Goal: Task Accomplishment & Management: Use online tool/utility

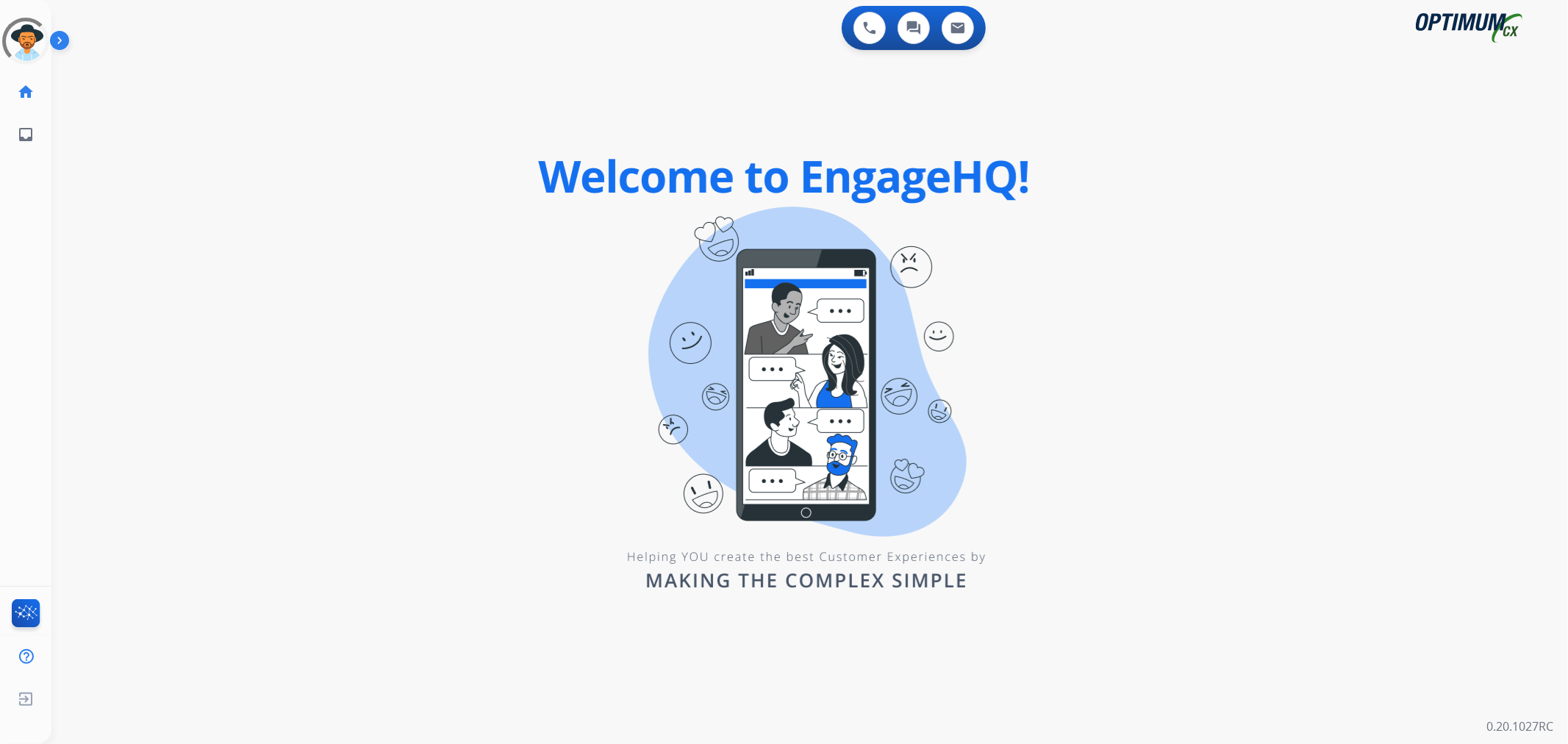
click at [64, 30] on img at bounding box center [62, 44] width 25 height 28
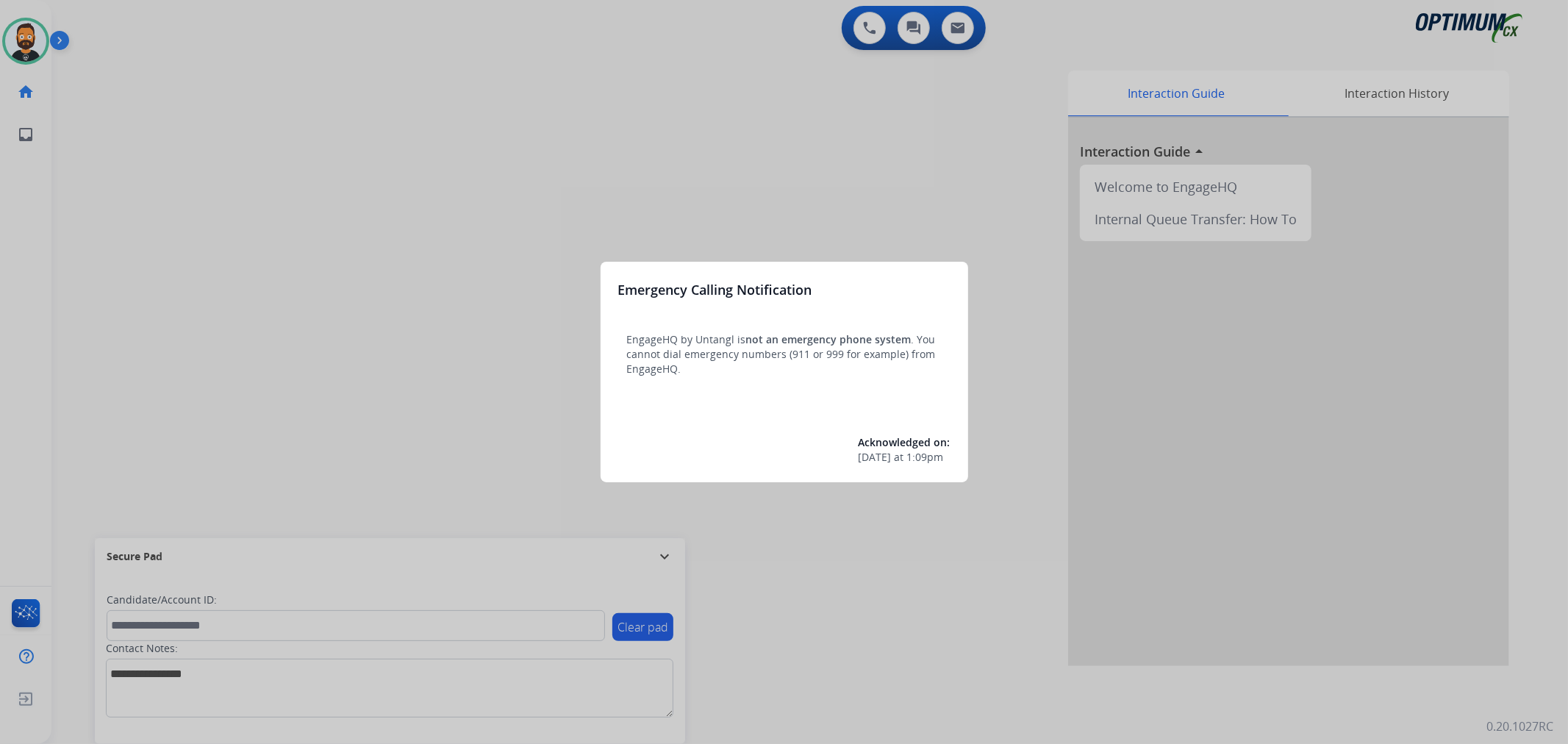
click at [664, 552] on div at bounding box center [784, 372] width 1568 height 744
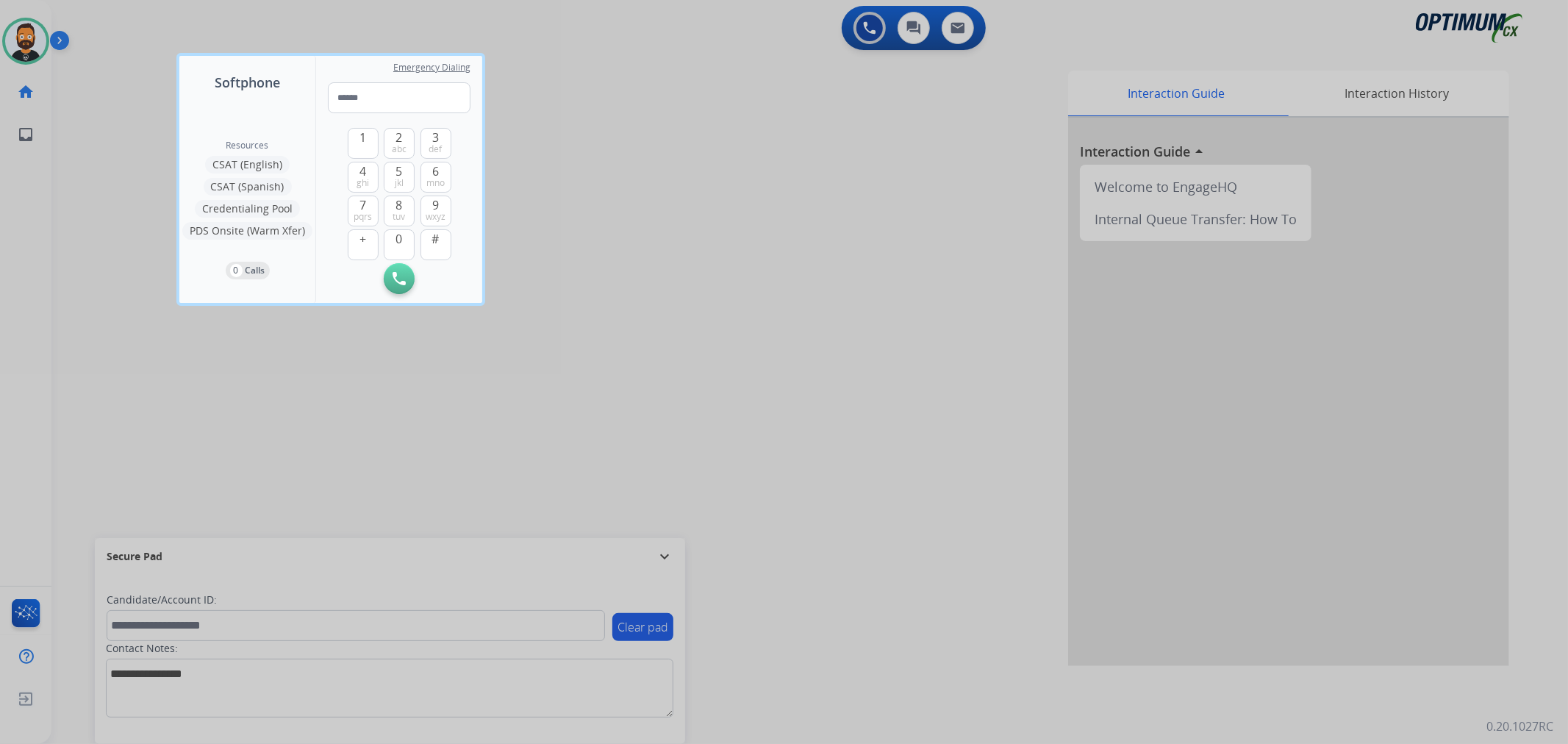
click at [665, 554] on div at bounding box center [784, 372] width 1568 height 744
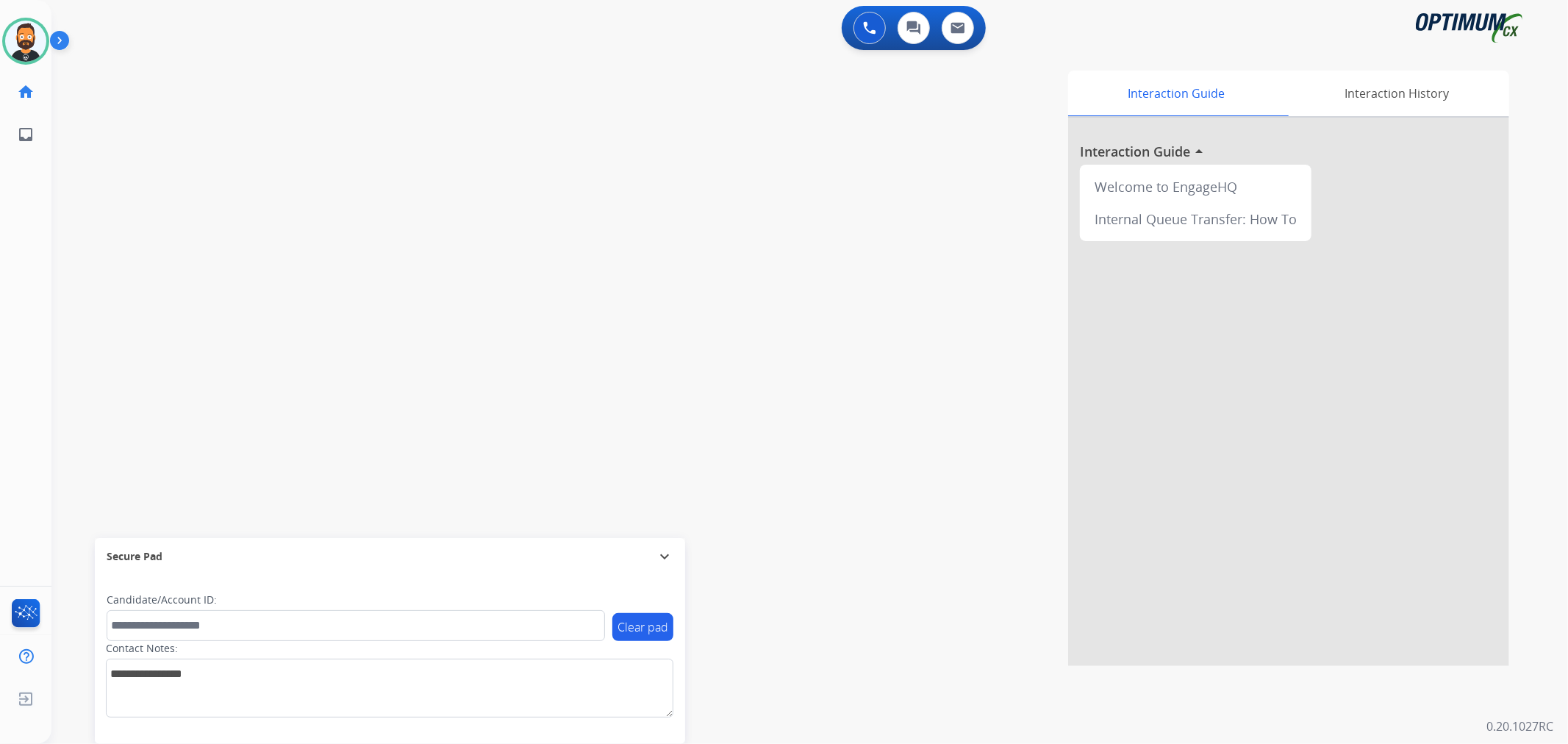
click at [666, 555] on mat-icon "expand_more" at bounding box center [665, 557] width 17 height 17
click at [64, 37] on img at bounding box center [62, 44] width 25 height 28
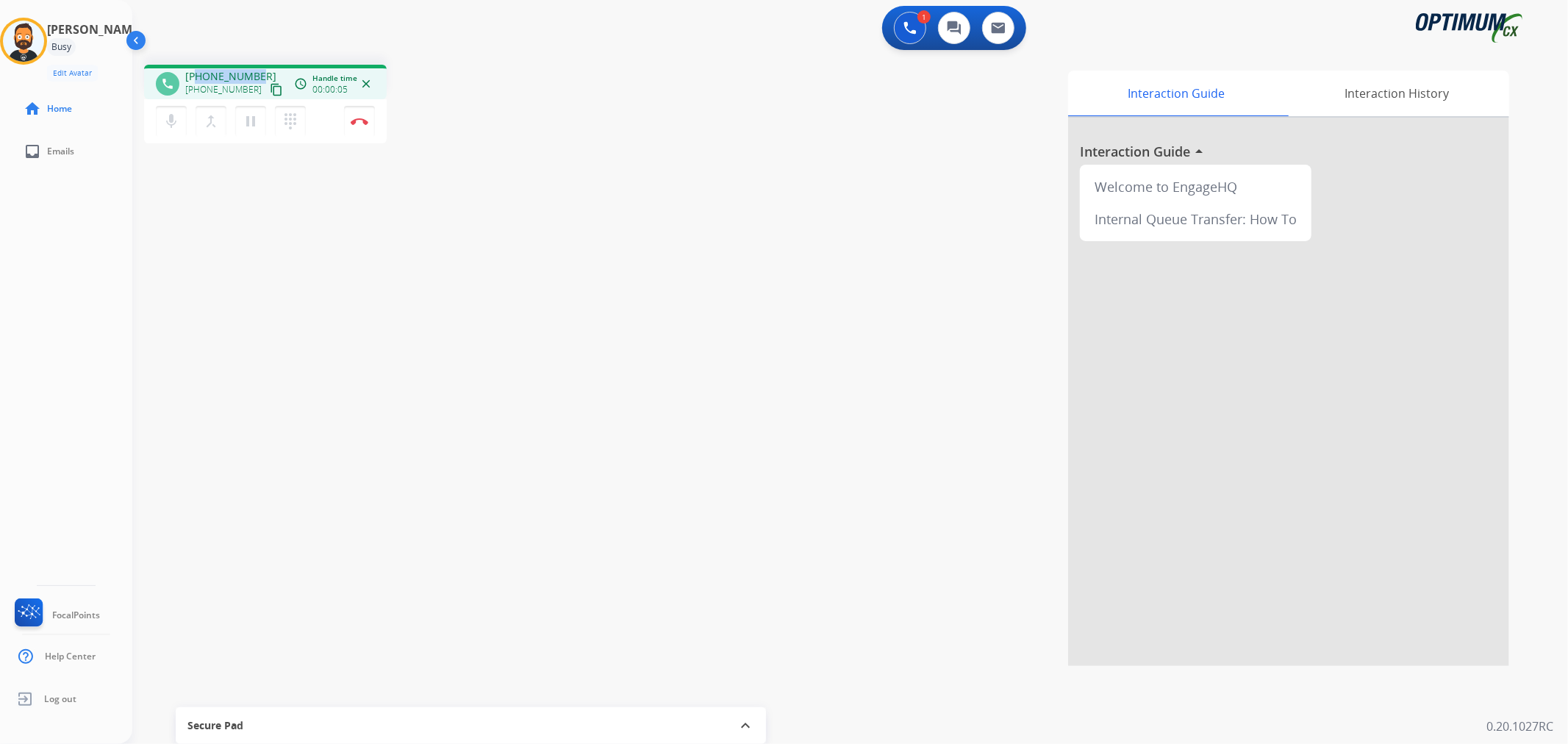
drag, startPoint x: 256, startPoint y: 71, endPoint x: 196, endPoint y: 73, distance: 60.0
click at [196, 73] on div "[PHONE_NUMBER] [PHONE_NUMBER] content_copy" at bounding box center [235, 84] width 100 height 30
copy span "2697168909"
click at [364, 130] on button "Disconnect" at bounding box center [359, 121] width 30 height 30
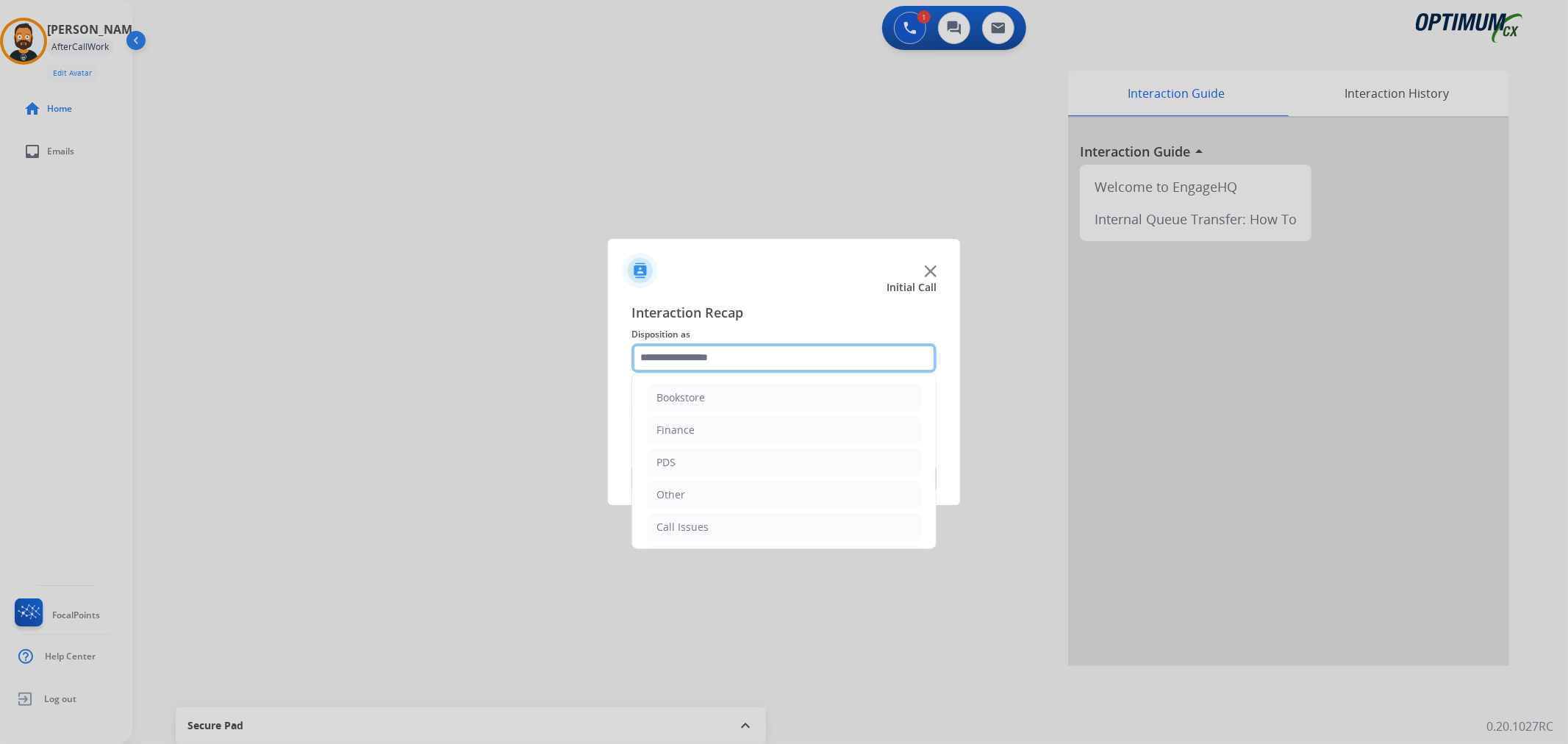
click at [703, 370] on input "text" at bounding box center [784, 358] width 305 height 30
click at [735, 461] on div "Initial Application" at bounding box center [700, 459] width 87 height 15
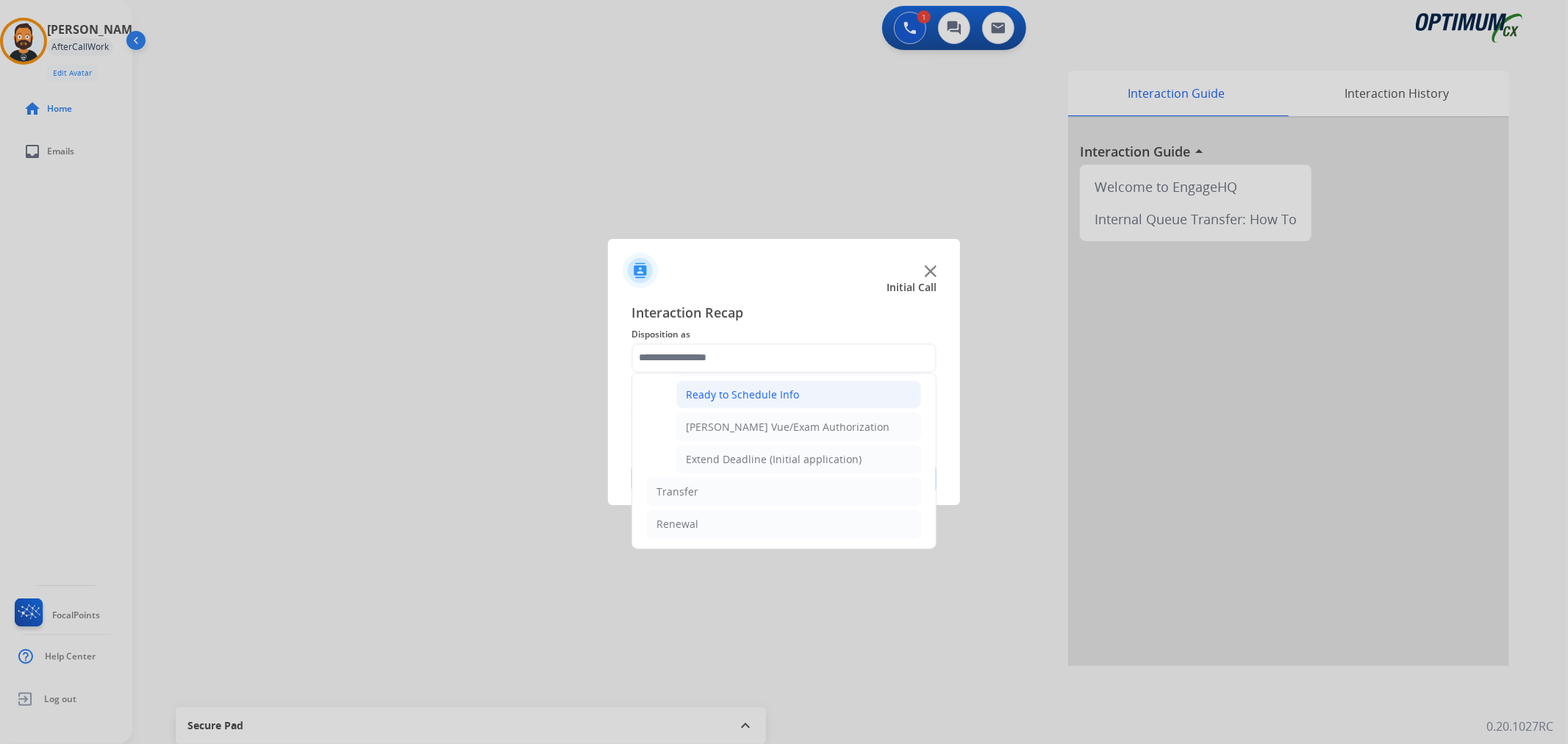
click at [766, 397] on div "Ready to Schedule Info" at bounding box center [742, 395] width 113 height 15
type input "**********"
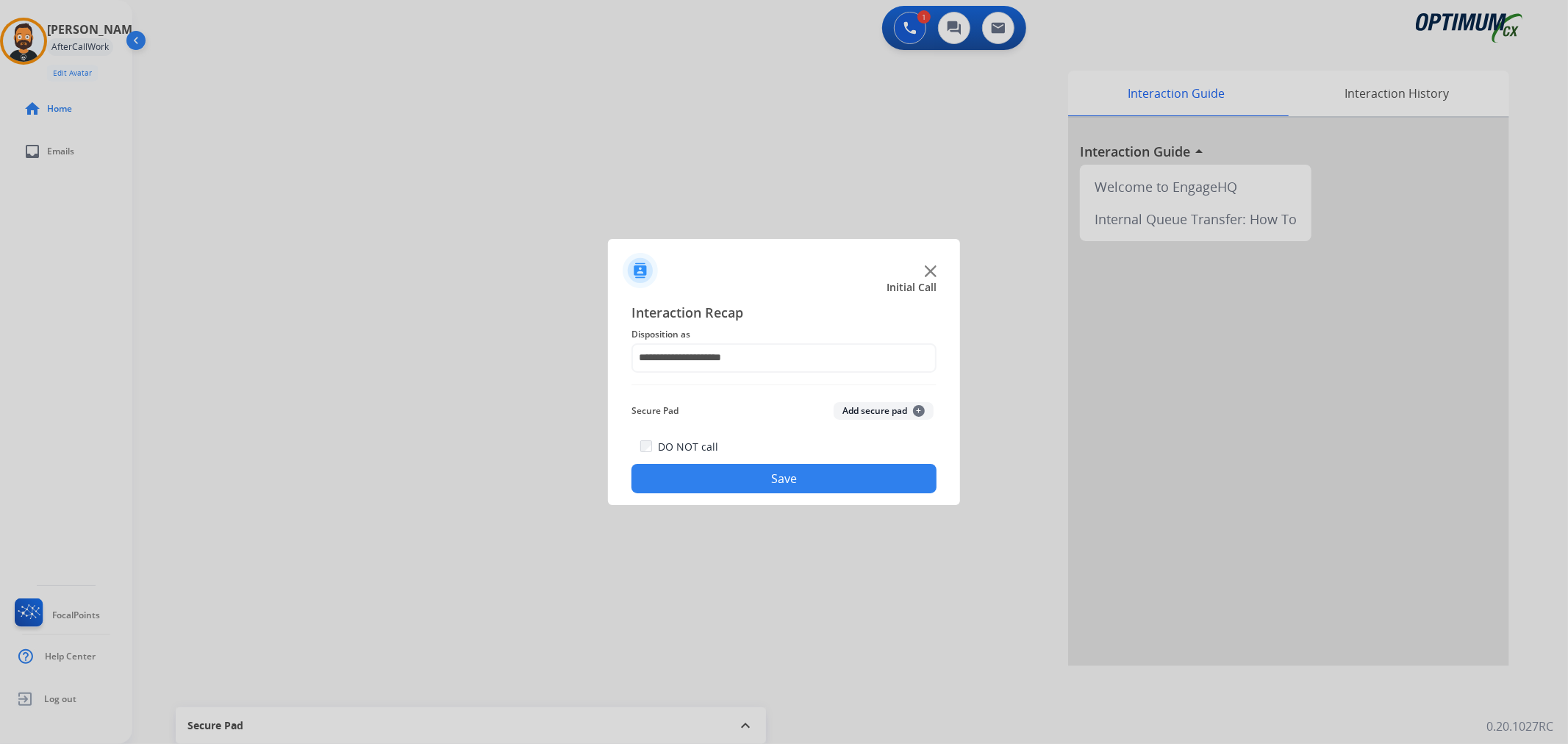
drag, startPoint x: 763, startPoint y: 472, endPoint x: 351, endPoint y: 171, distance: 510.2
click at [763, 472] on button "Save" at bounding box center [784, 479] width 305 height 30
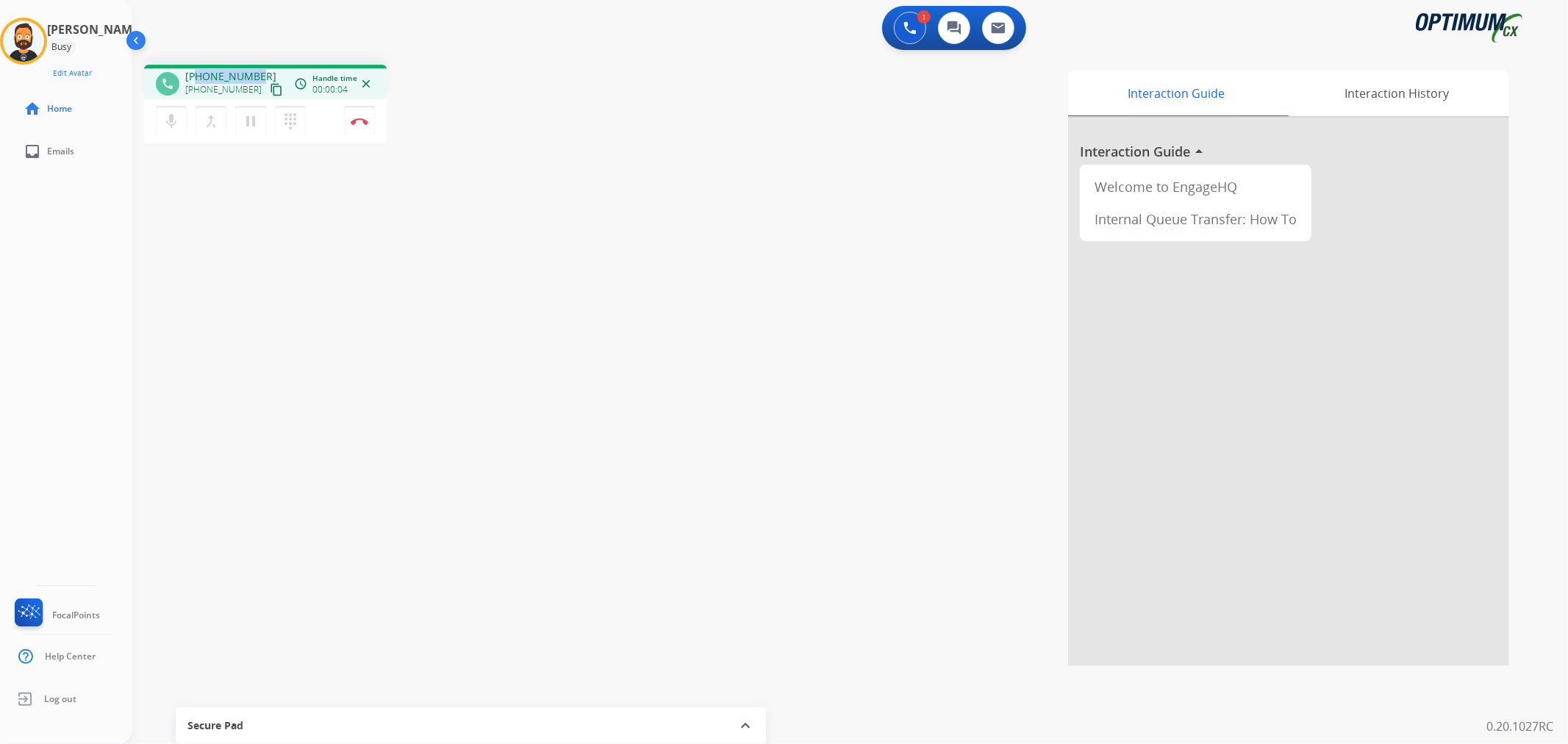
drag, startPoint x: 255, startPoint y: 70, endPoint x: 197, endPoint y: 70, distance: 58.0
click at [197, 70] on span "[PHONE_NUMBER]" at bounding box center [231, 76] width 91 height 15
copy span "5018389072"
click at [359, 118] on img at bounding box center [360, 121] width 17 height 7
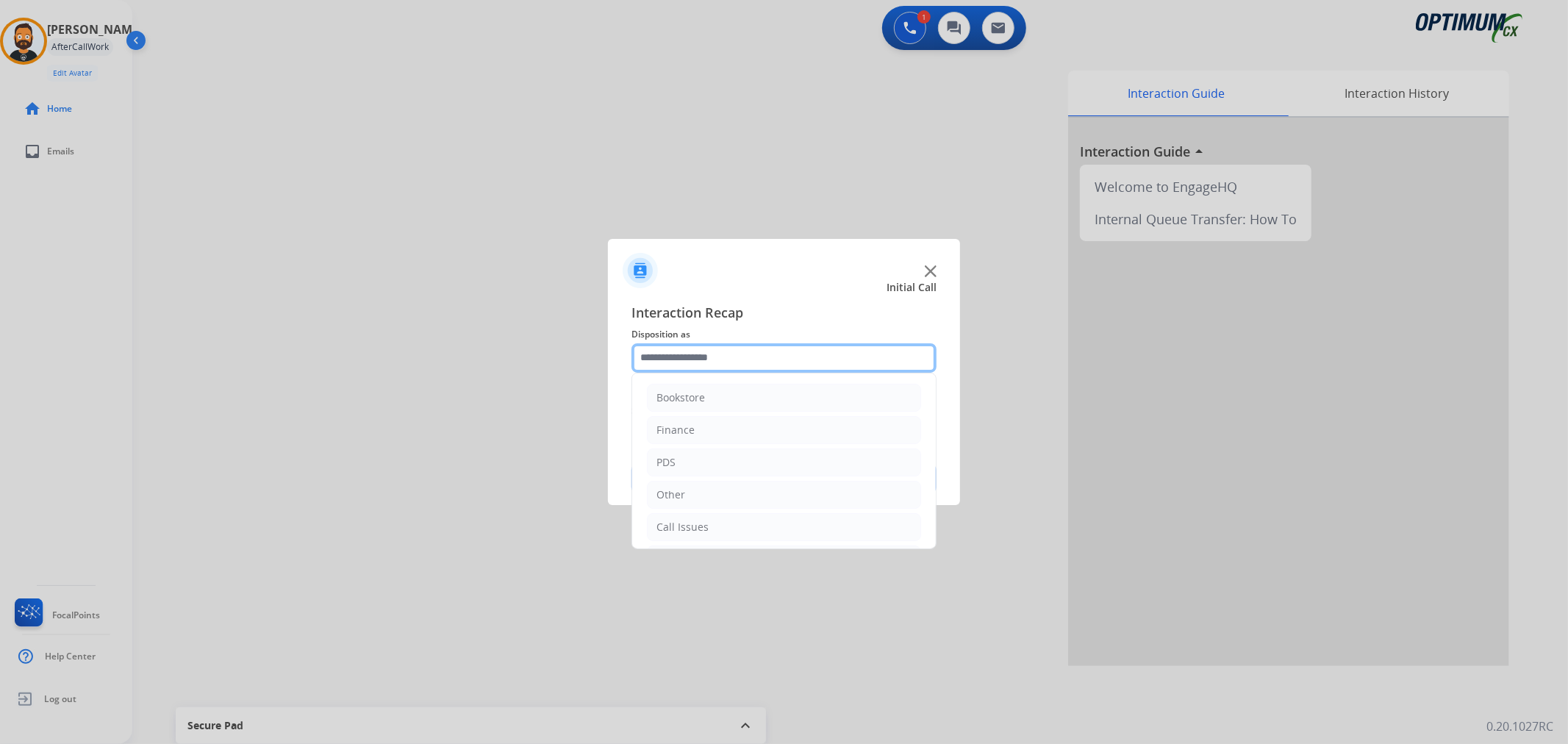
click at [693, 356] on input "text" at bounding box center [784, 358] width 305 height 30
click at [705, 517] on li "Renewal" at bounding box center [784, 524] width 274 height 28
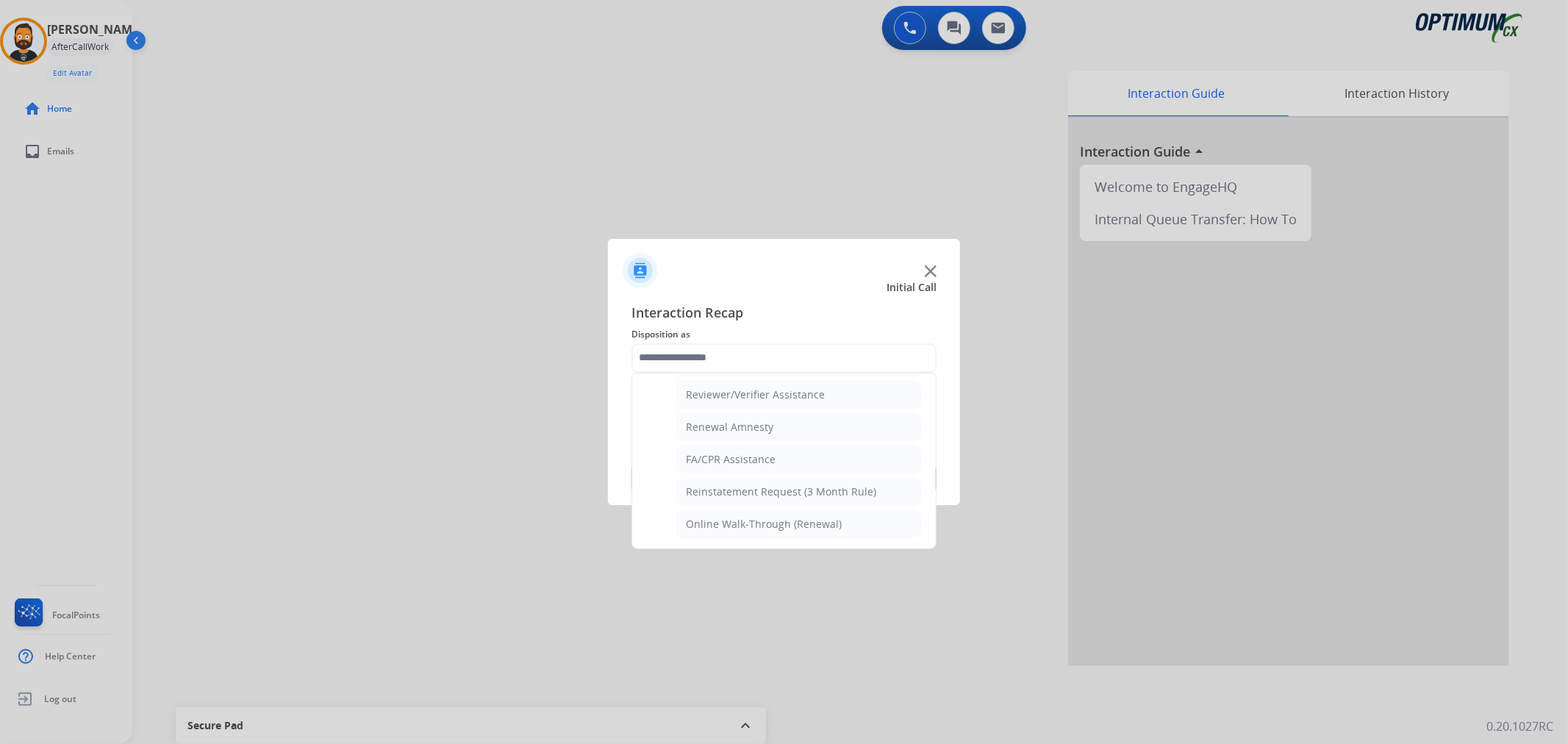
click at [774, 428] on li "Renewal Amnesty" at bounding box center [799, 427] width 245 height 28
type input "**********"
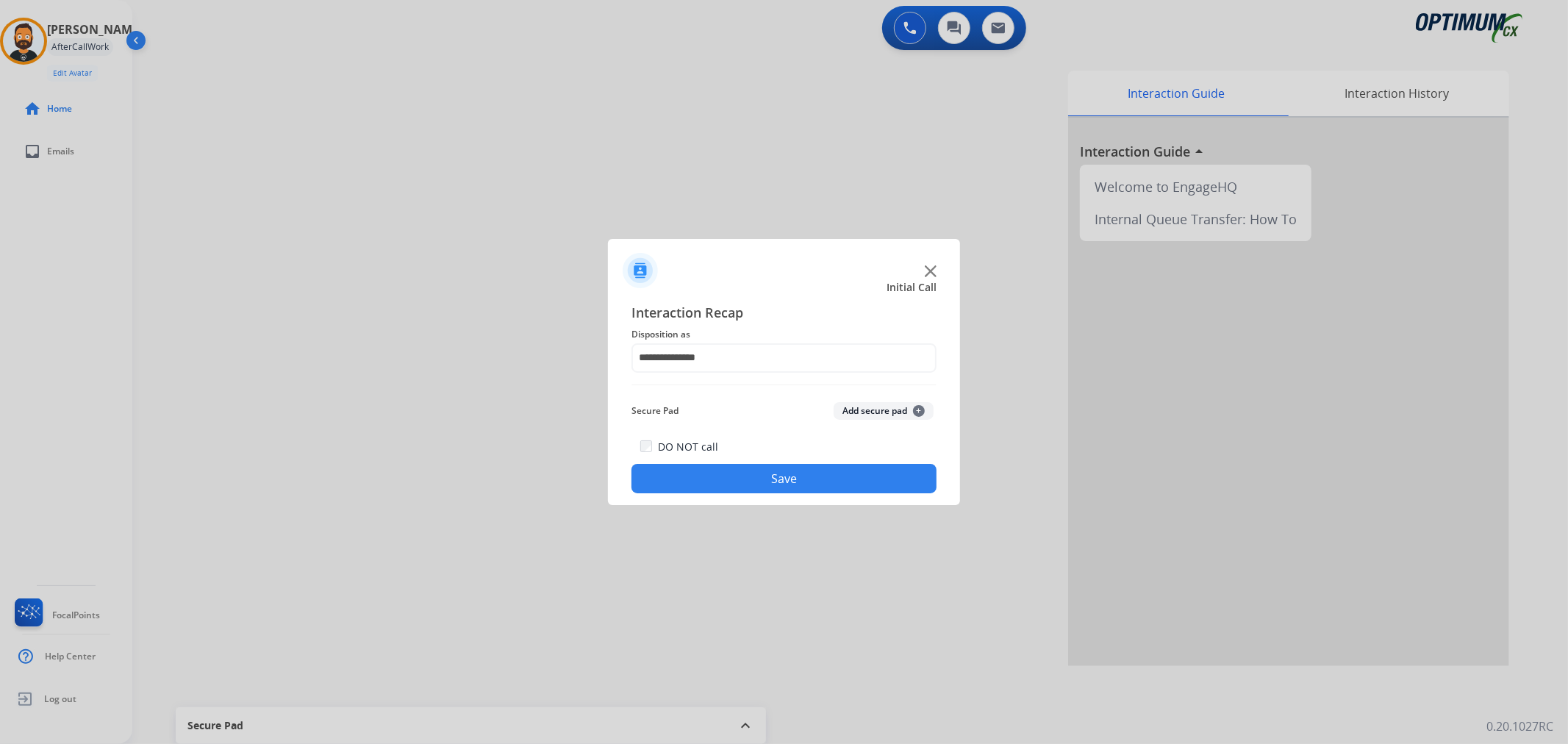
click at [761, 474] on button "Save" at bounding box center [784, 479] width 305 height 30
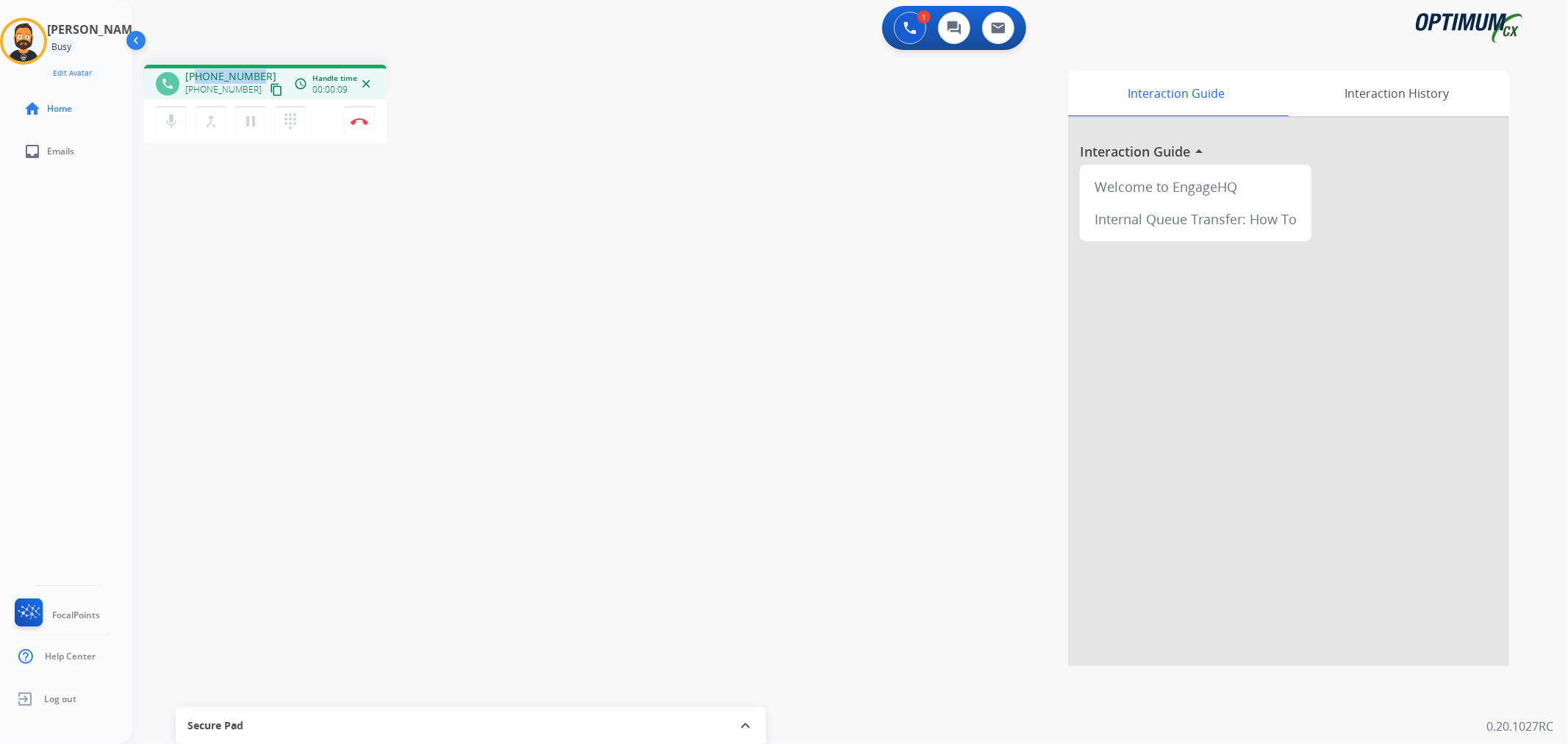
drag, startPoint x: 257, startPoint y: 69, endPoint x: 196, endPoint y: 68, distance: 61.0
click at [196, 69] on div "[PHONE_NUMBER] [PHONE_NUMBER] content_copy" at bounding box center [235, 84] width 100 height 30
copy span "2108877015"
click at [356, 123] on img at bounding box center [360, 121] width 17 height 7
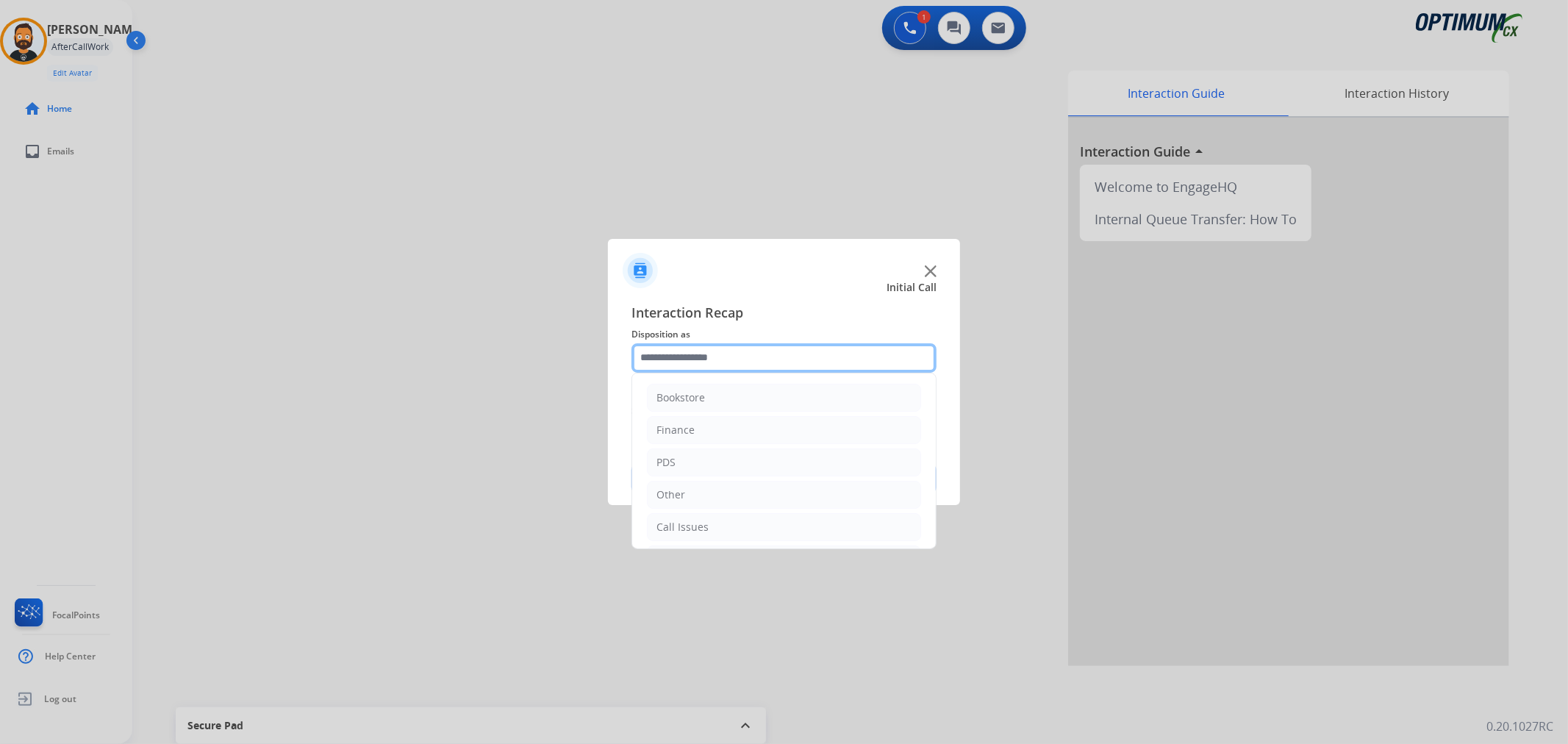
click at [709, 358] on input "text" at bounding box center [784, 358] width 305 height 30
click at [681, 526] on div "Renewal" at bounding box center [678, 524] width 42 height 15
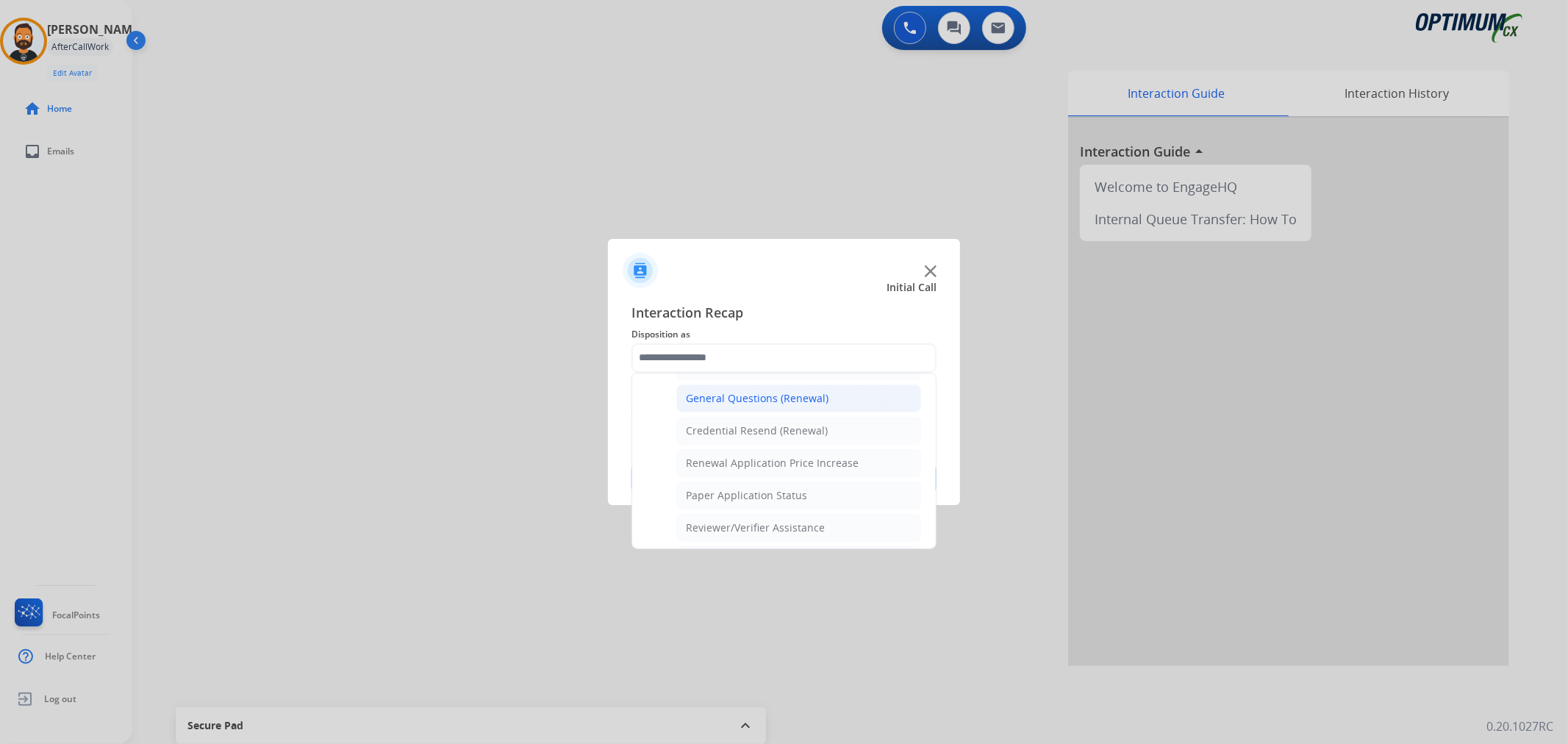
click at [733, 410] on li "General Questions (Renewal)" at bounding box center [799, 398] width 245 height 28
type input "**********"
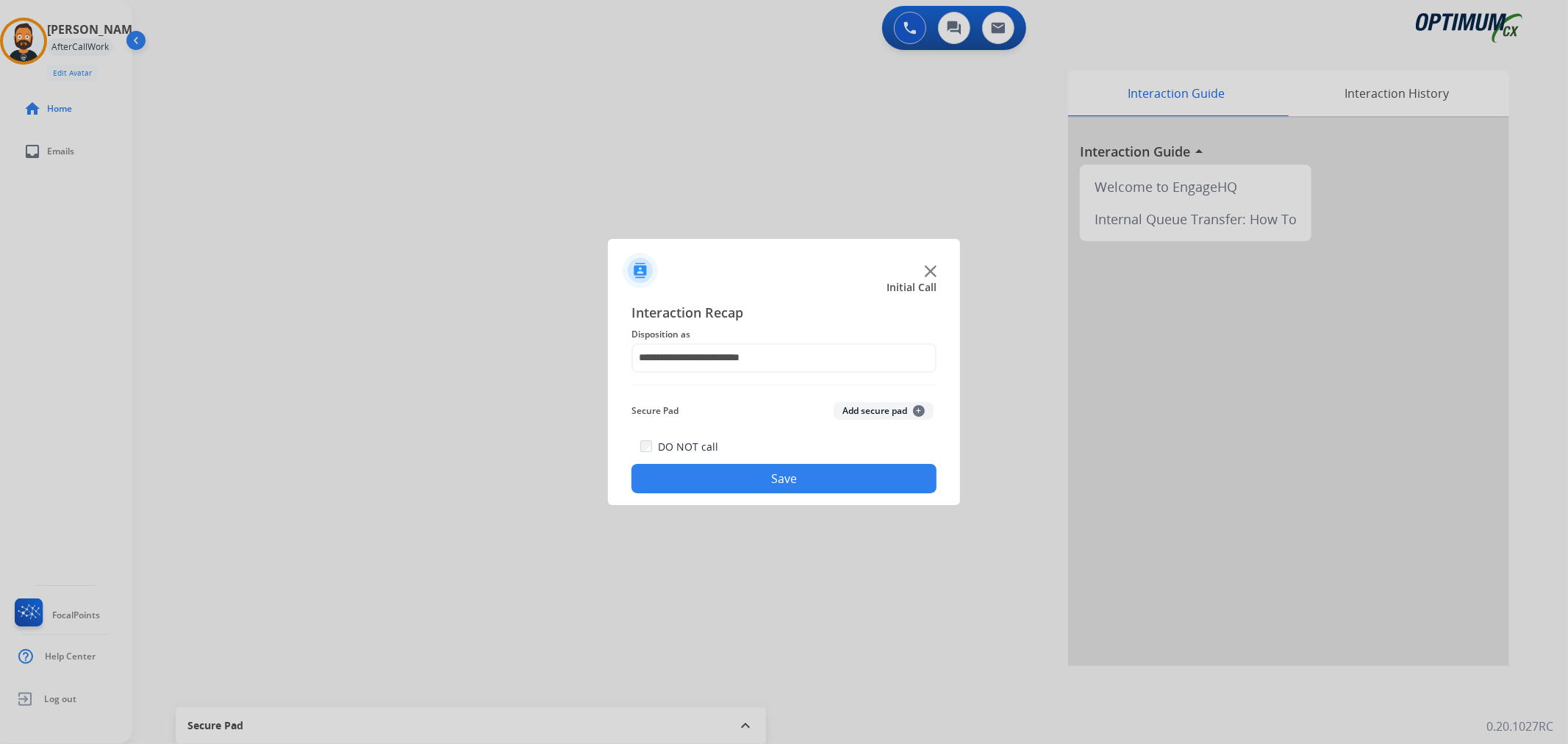
click at [720, 488] on button "Save" at bounding box center [784, 479] width 305 height 30
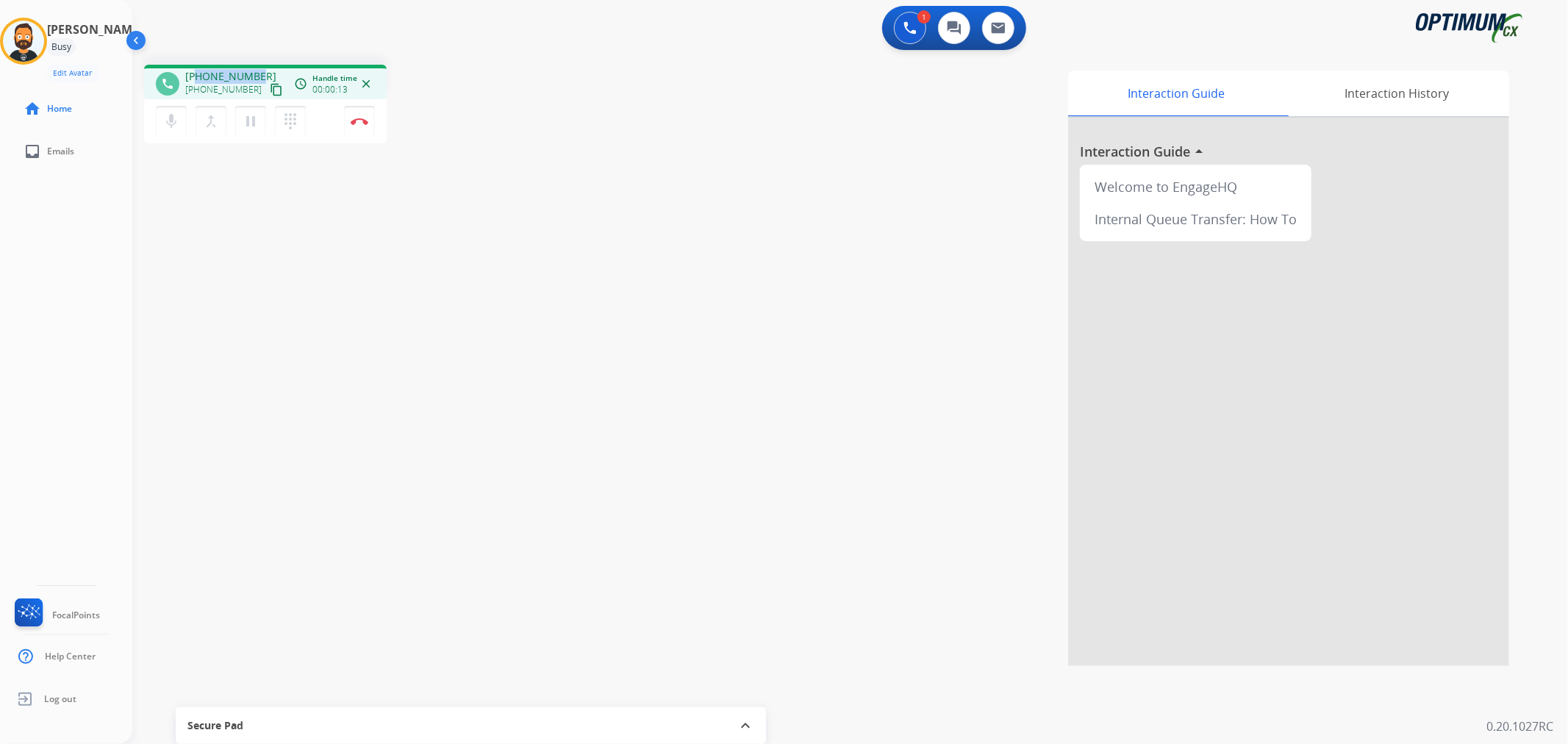
drag, startPoint x: 253, startPoint y: 71, endPoint x: 196, endPoint y: 71, distance: 57.0
click at [196, 71] on div "[PHONE_NUMBER] [PHONE_NUMBER] content_copy" at bounding box center [235, 84] width 100 height 30
copy span "7654265420"
click at [355, 115] on button "Disconnect" at bounding box center [359, 121] width 30 height 30
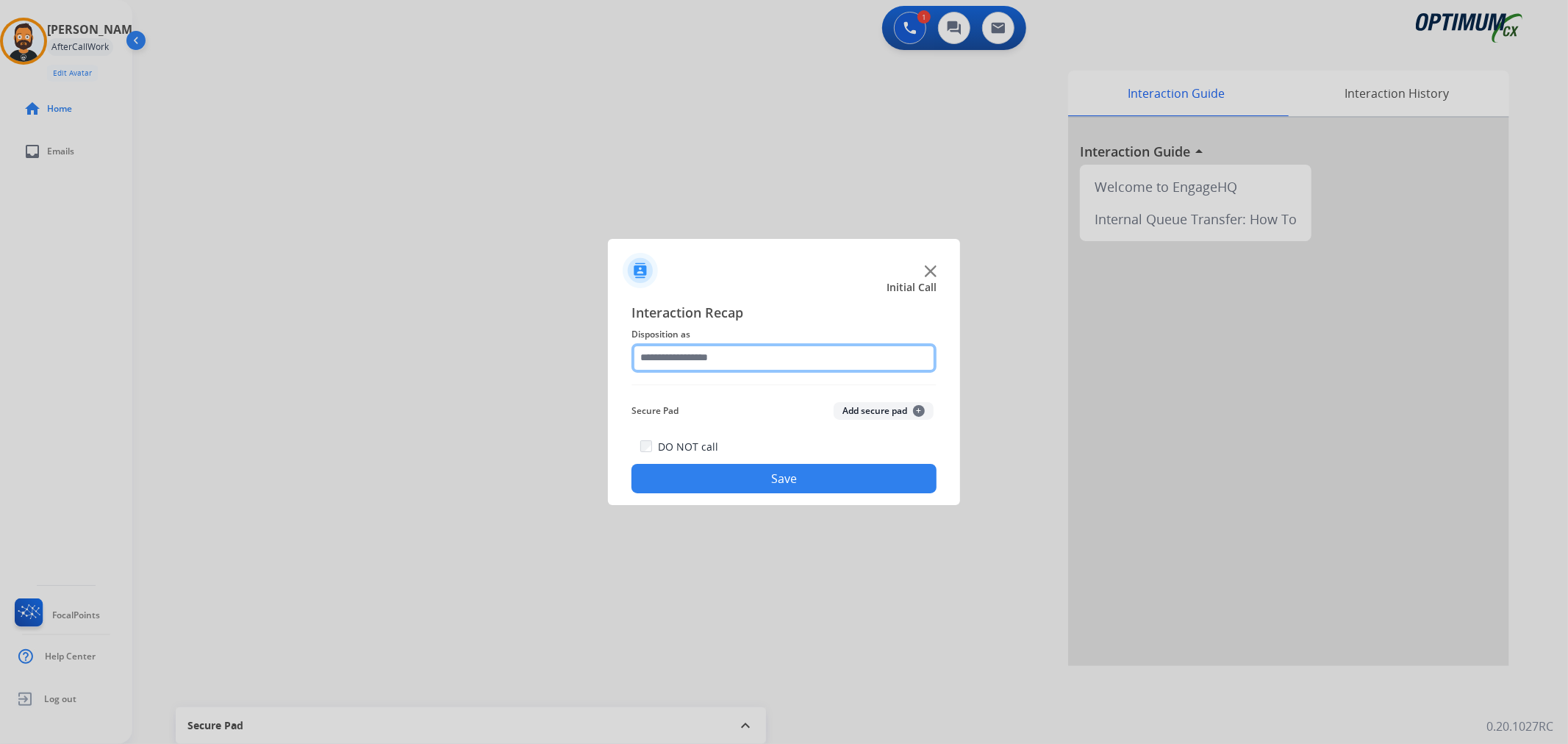
click at [703, 369] on input "text" at bounding box center [784, 358] width 305 height 30
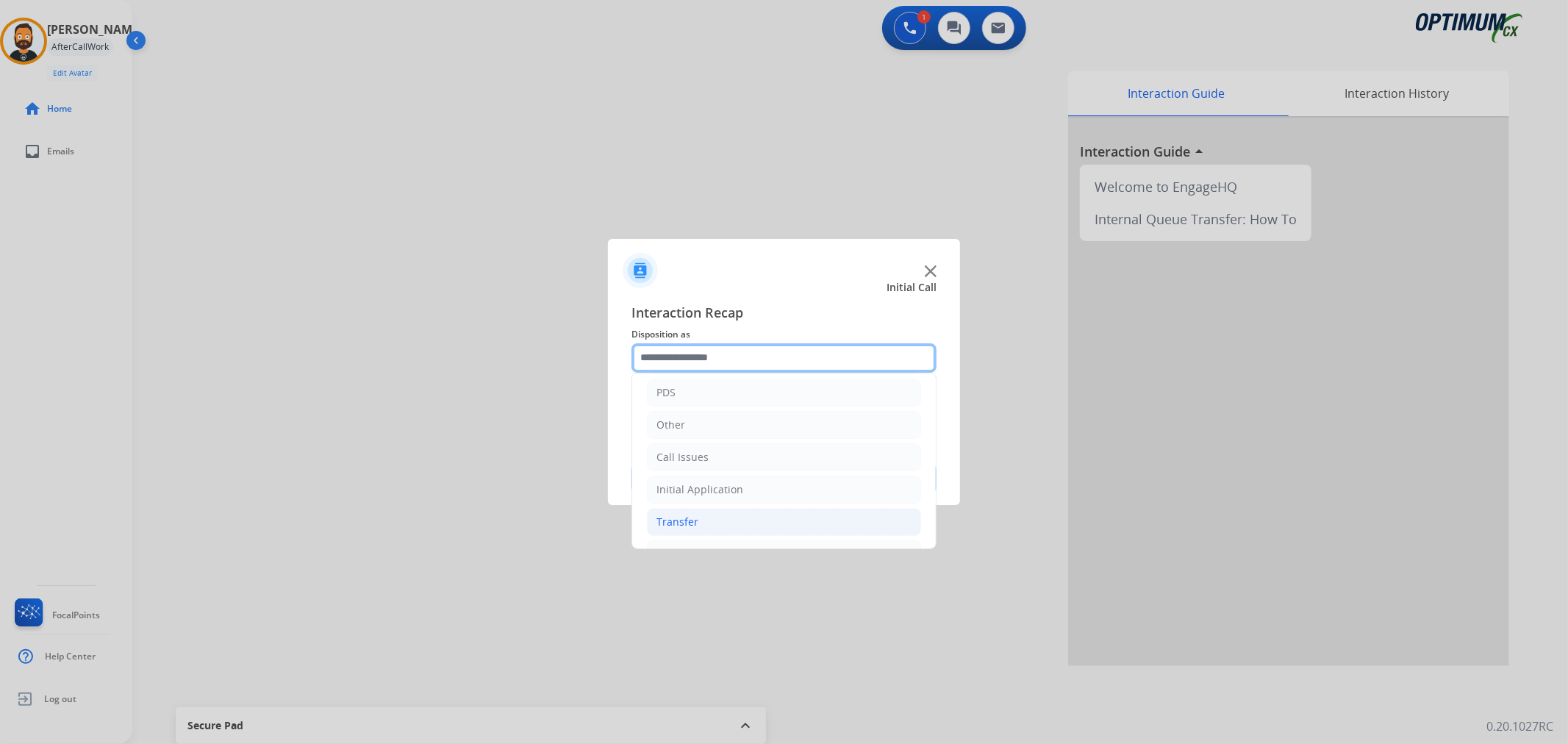
scroll to position [101, 0]
click at [711, 525] on li "Renewal" at bounding box center [784, 524] width 274 height 28
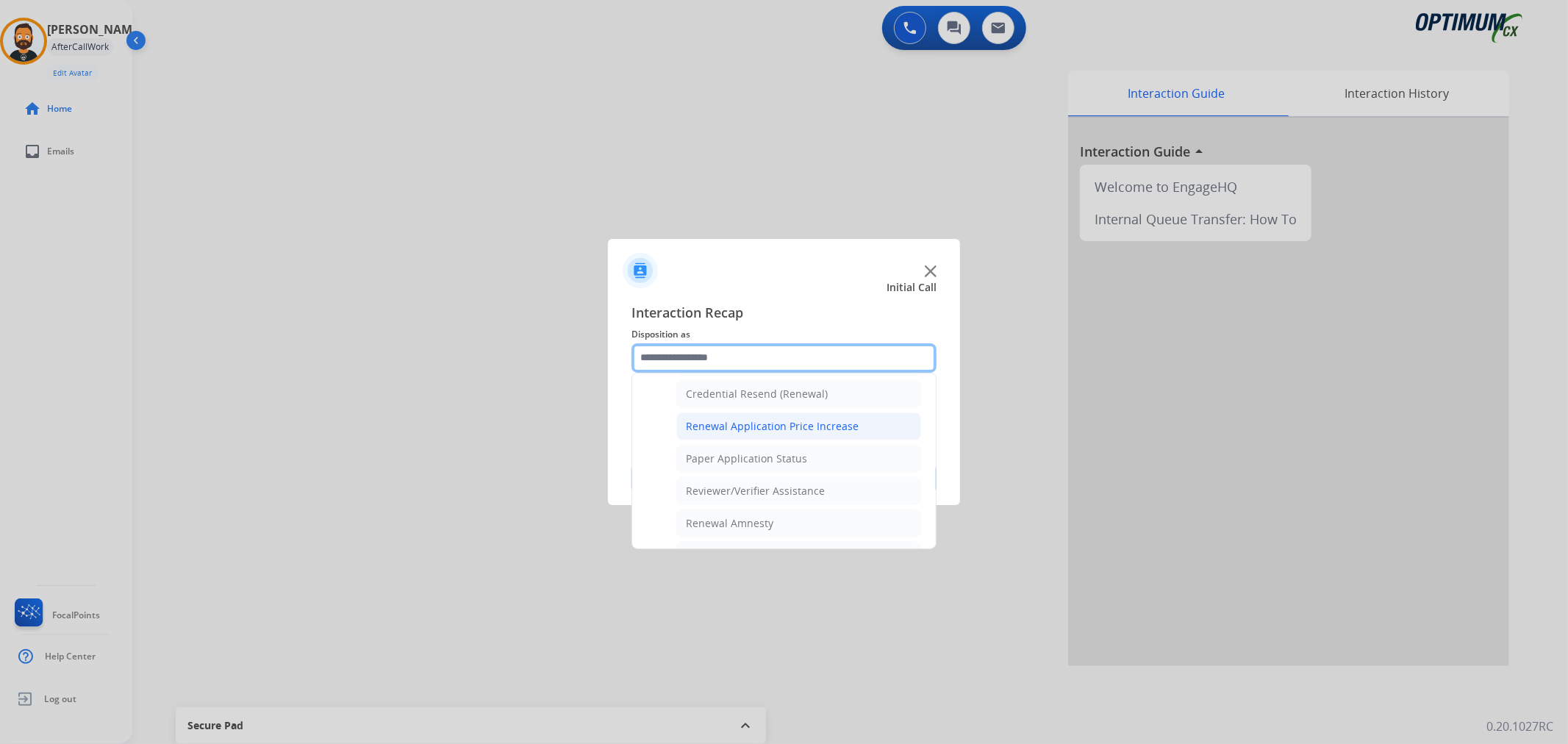
scroll to position [435, 0]
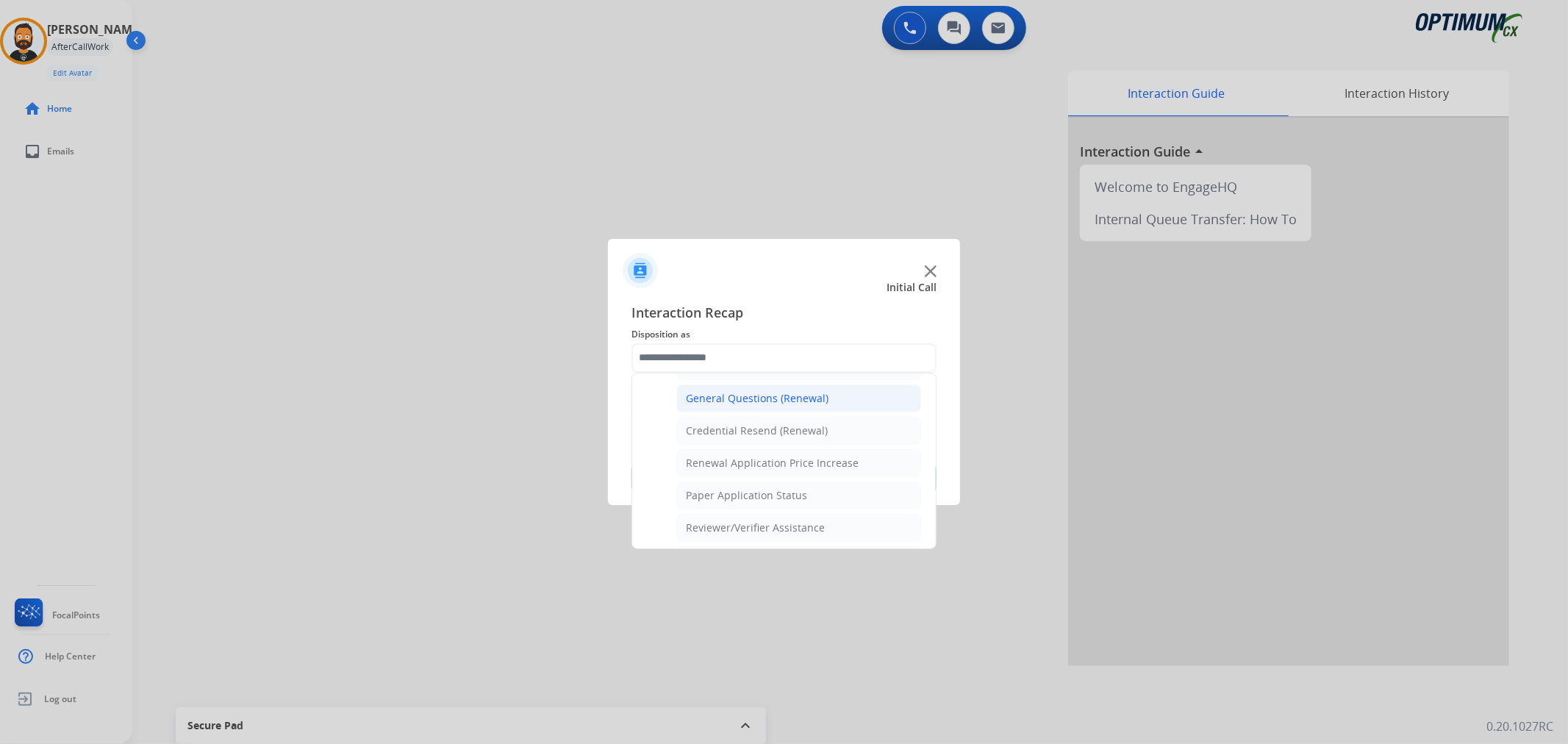
click at [763, 408] on li "General Questions (Renewal)" at bounding box center [799, 398] width 245 height 28
type input "**********"
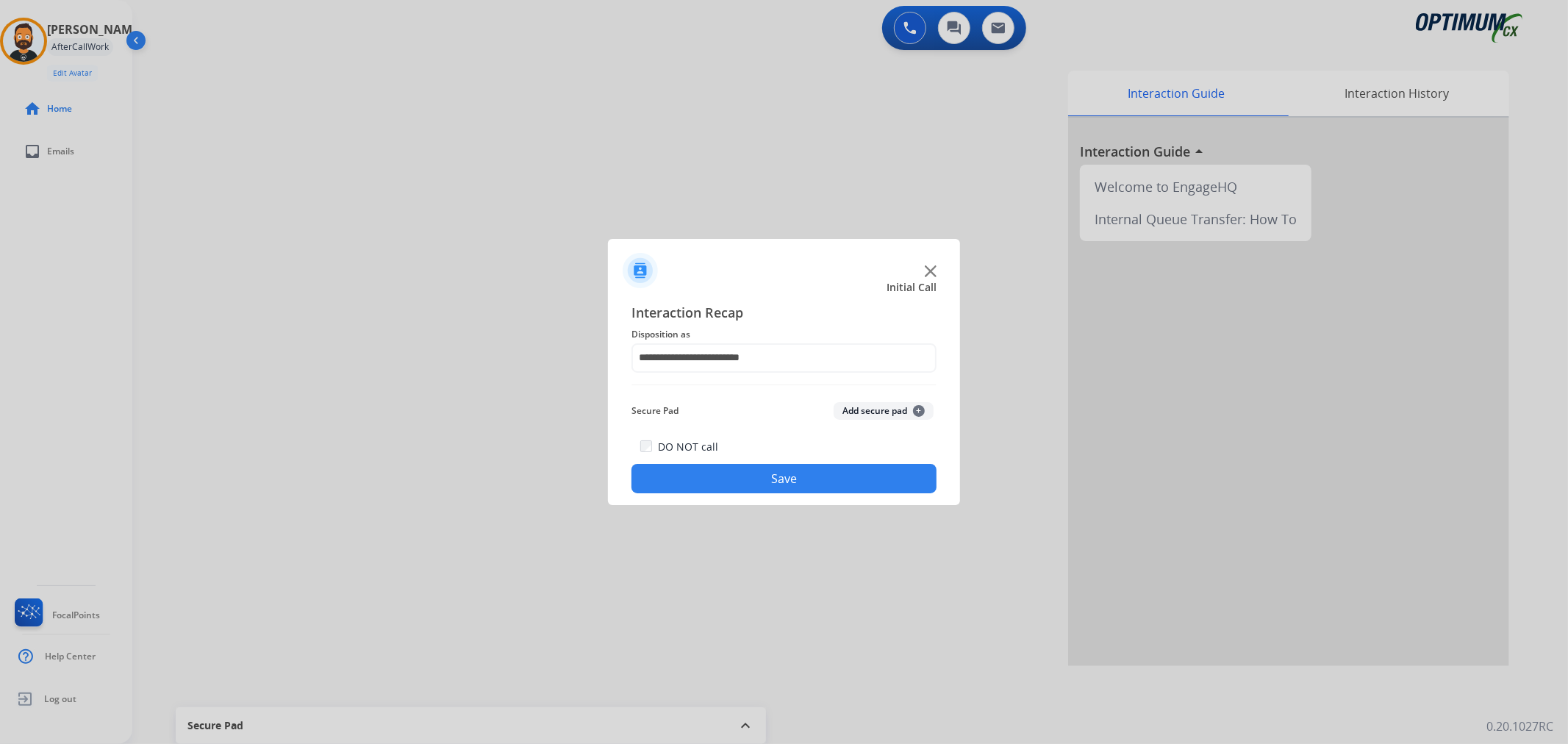
click at [760, 475] on button "Save" at bounding box center [784, 479] width 305 height 30
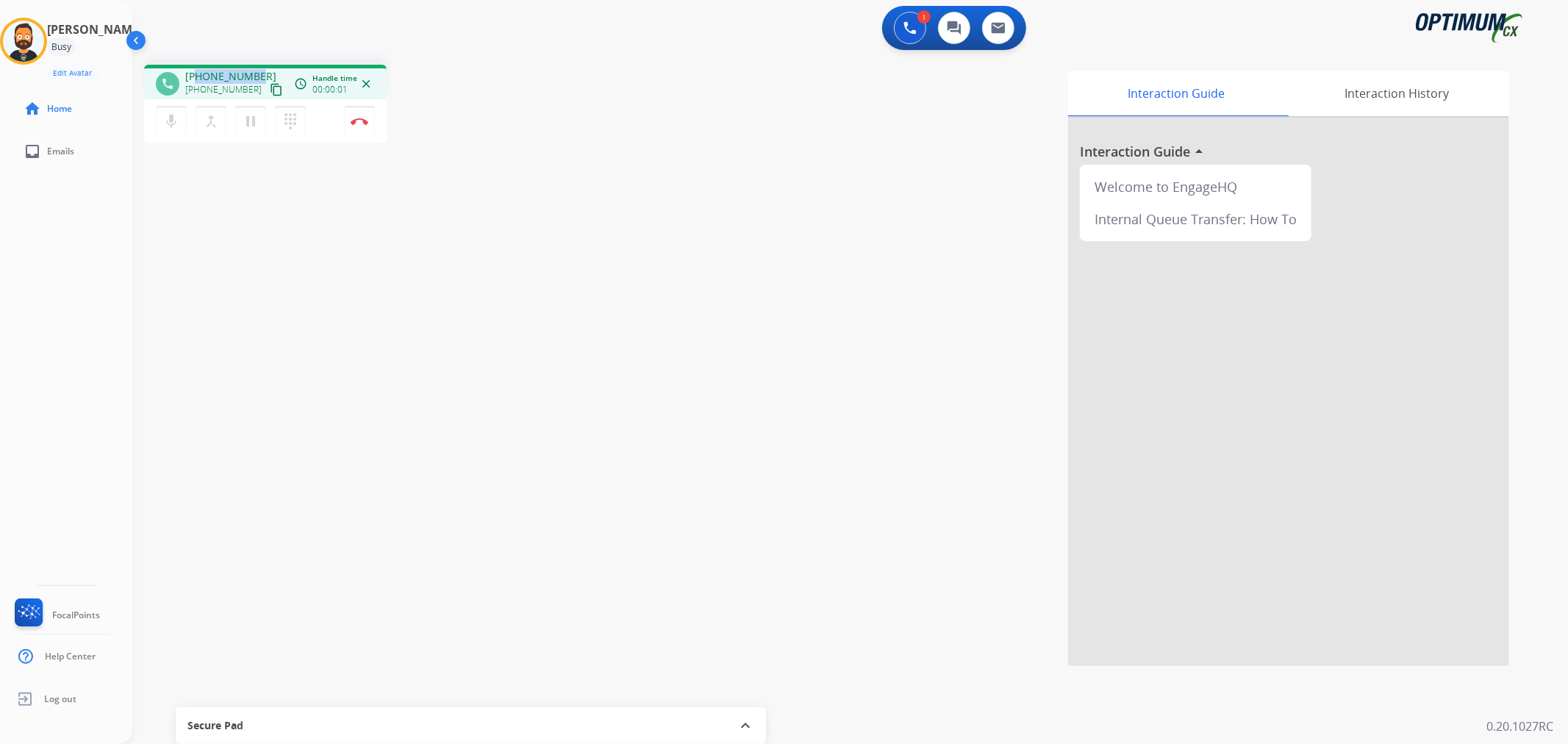
drag, startPoint x: 258, startPoint y: 72, endPoint x: 199, endPoint y: 72, distance: 59.0
click at [199, 72] on div "[PHONE_NUMBER] [PHONE_NUMBER] content_copy" at bounding box center [235, 84] width 100 height 30
copy span "2673193019"
click at [357, 120] on img at bounding box center [360, 121] width 17 height 7
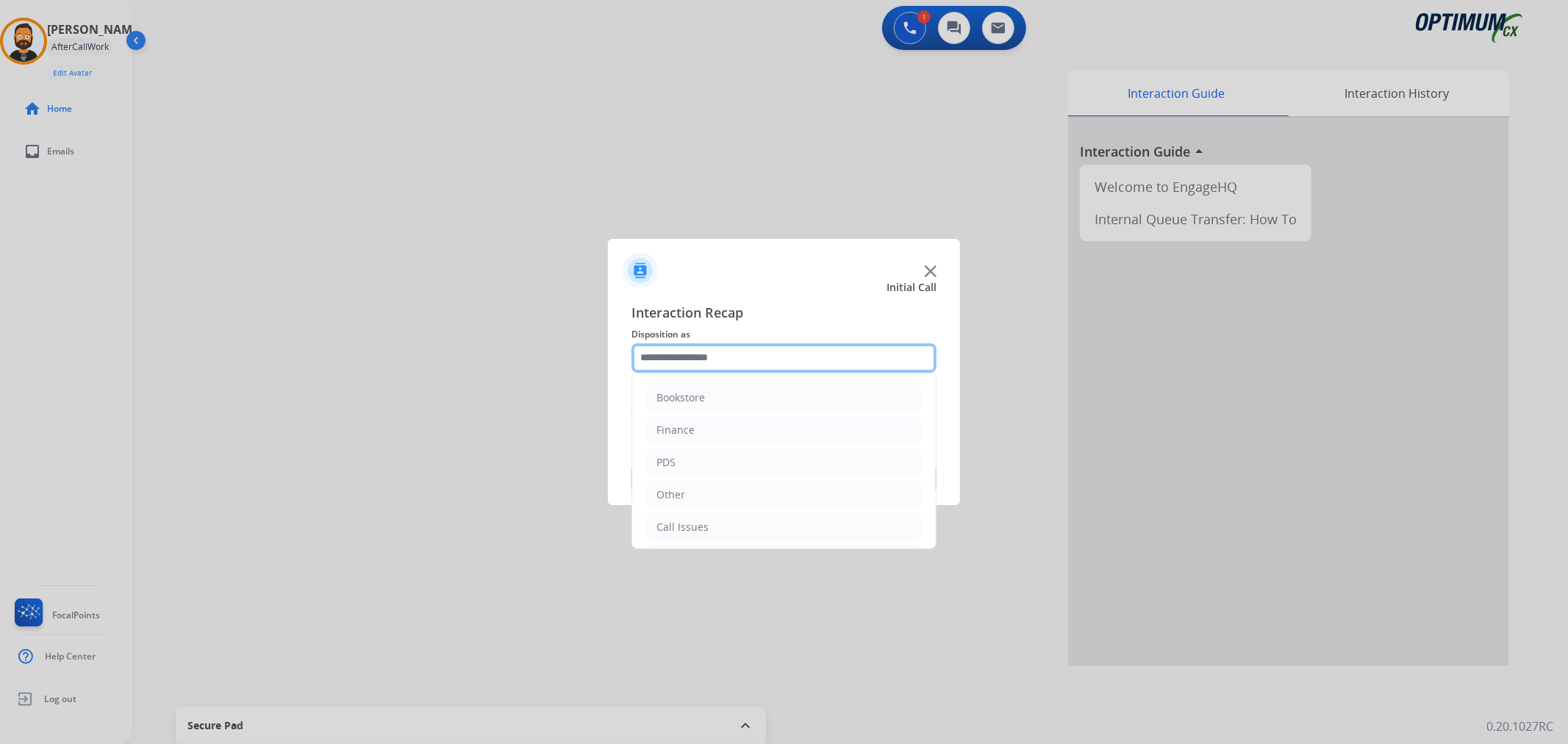
click at [747, 362] on input "text" at bounding box center [784, 358] width 305 height 30
click at [729, 400] on li "Bookstore" at bounding box center [784, 398] width 274 height 28
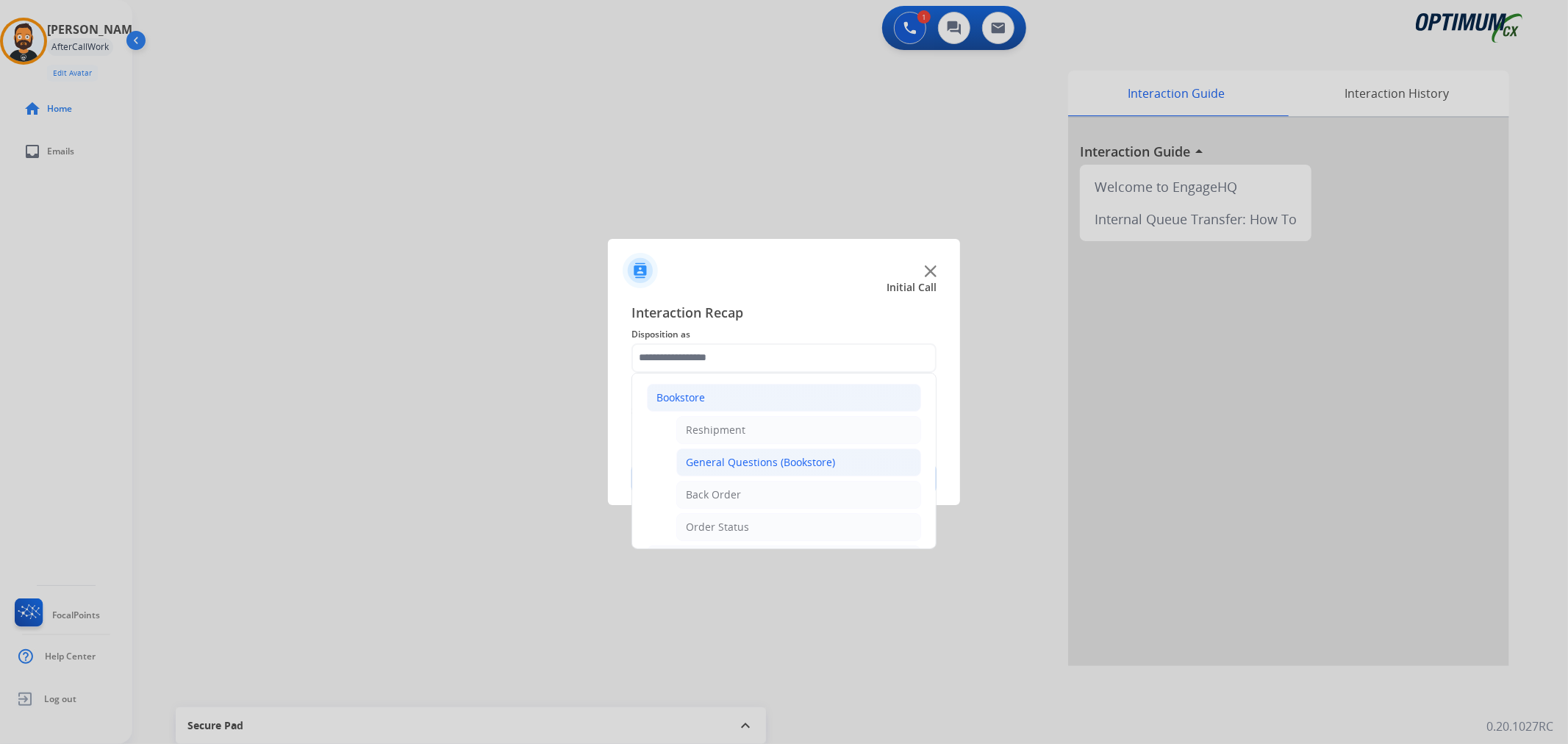
click at [744, 468] on div "General Questions (Bookstore)" at bounding box center [760, 462] width 149 height 15
type input "**********"
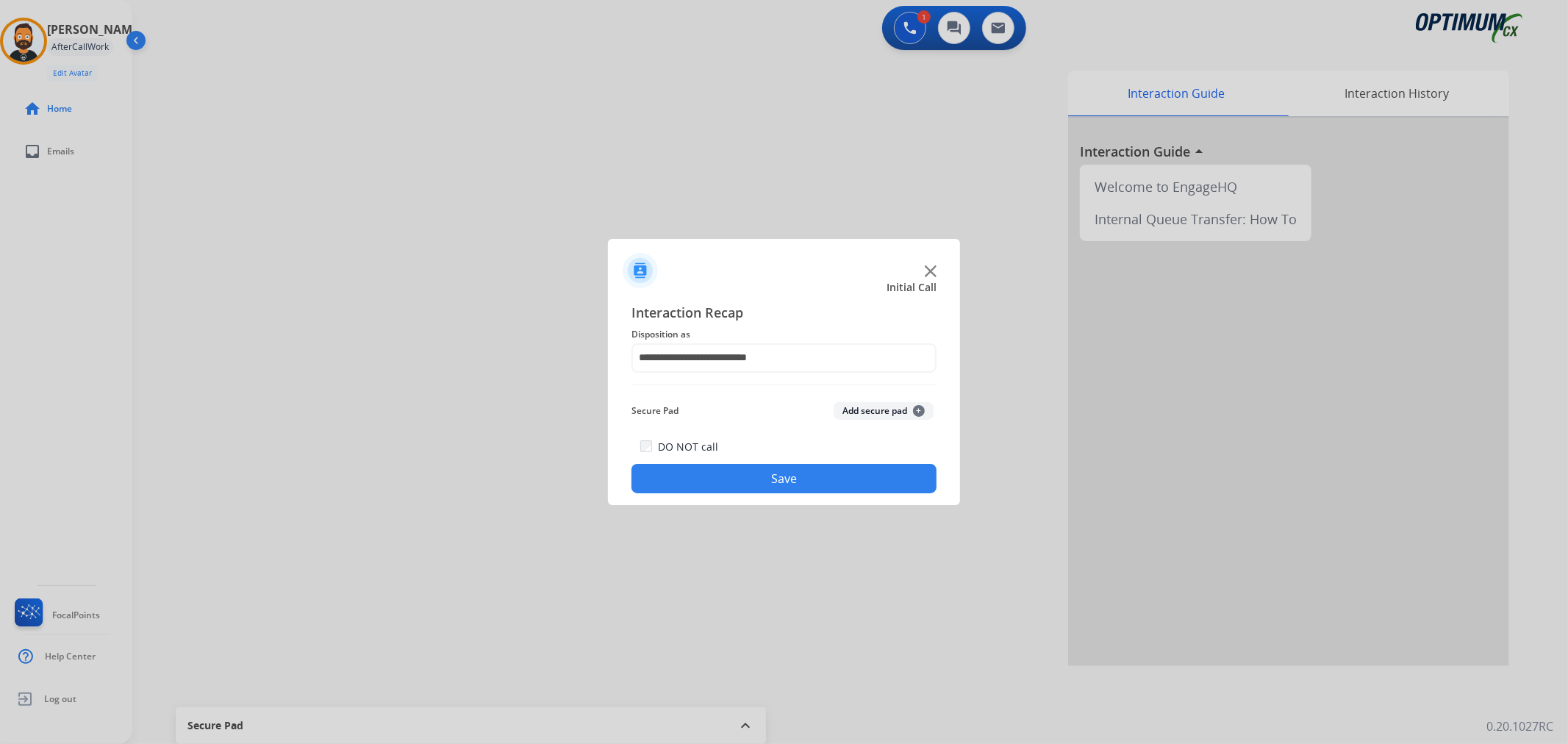
click at [743, 468] on button "Save" at bounding box center [784, 479] width 305 height 30
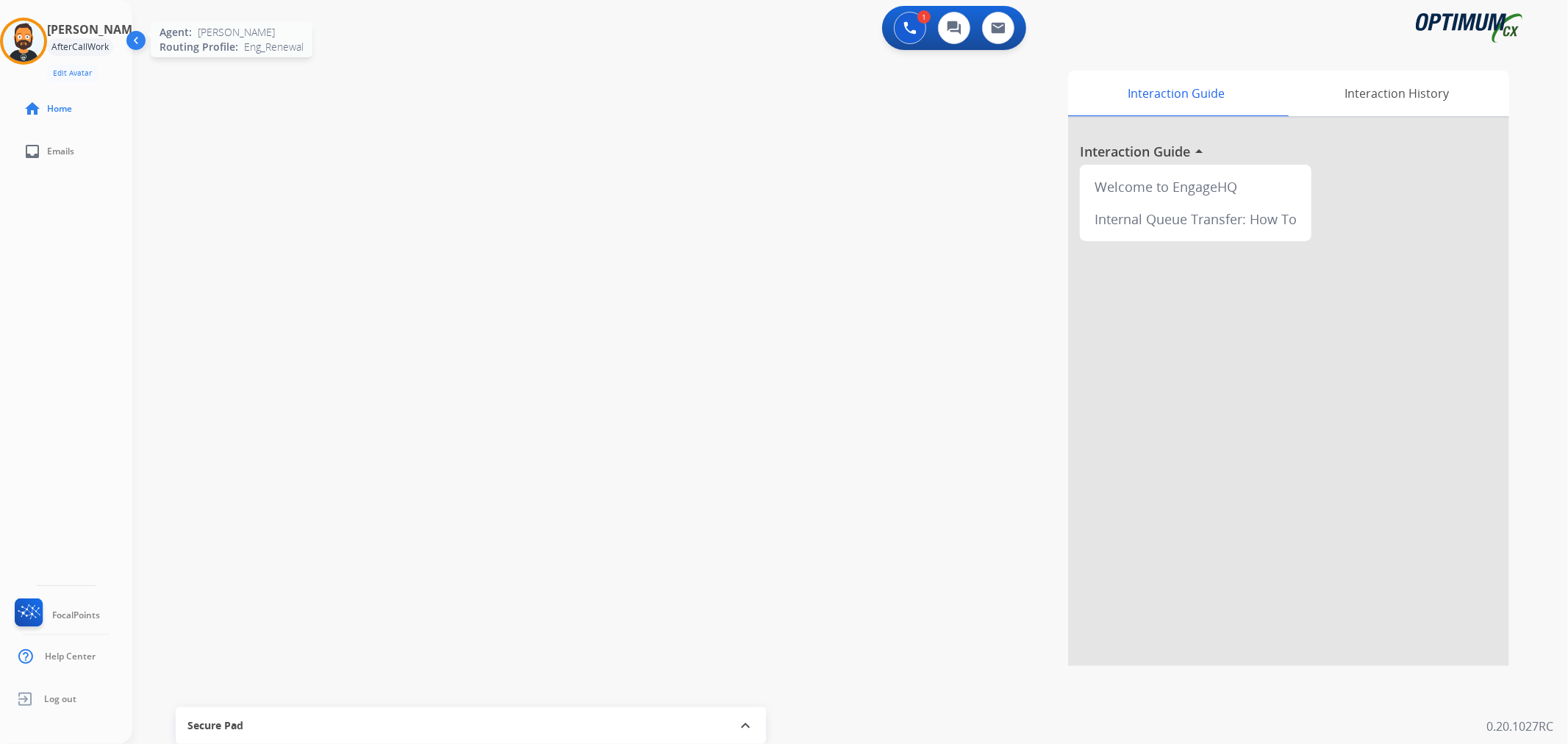
click at [37, 30] on img at bounding box center [23, 41] width 41 height 41
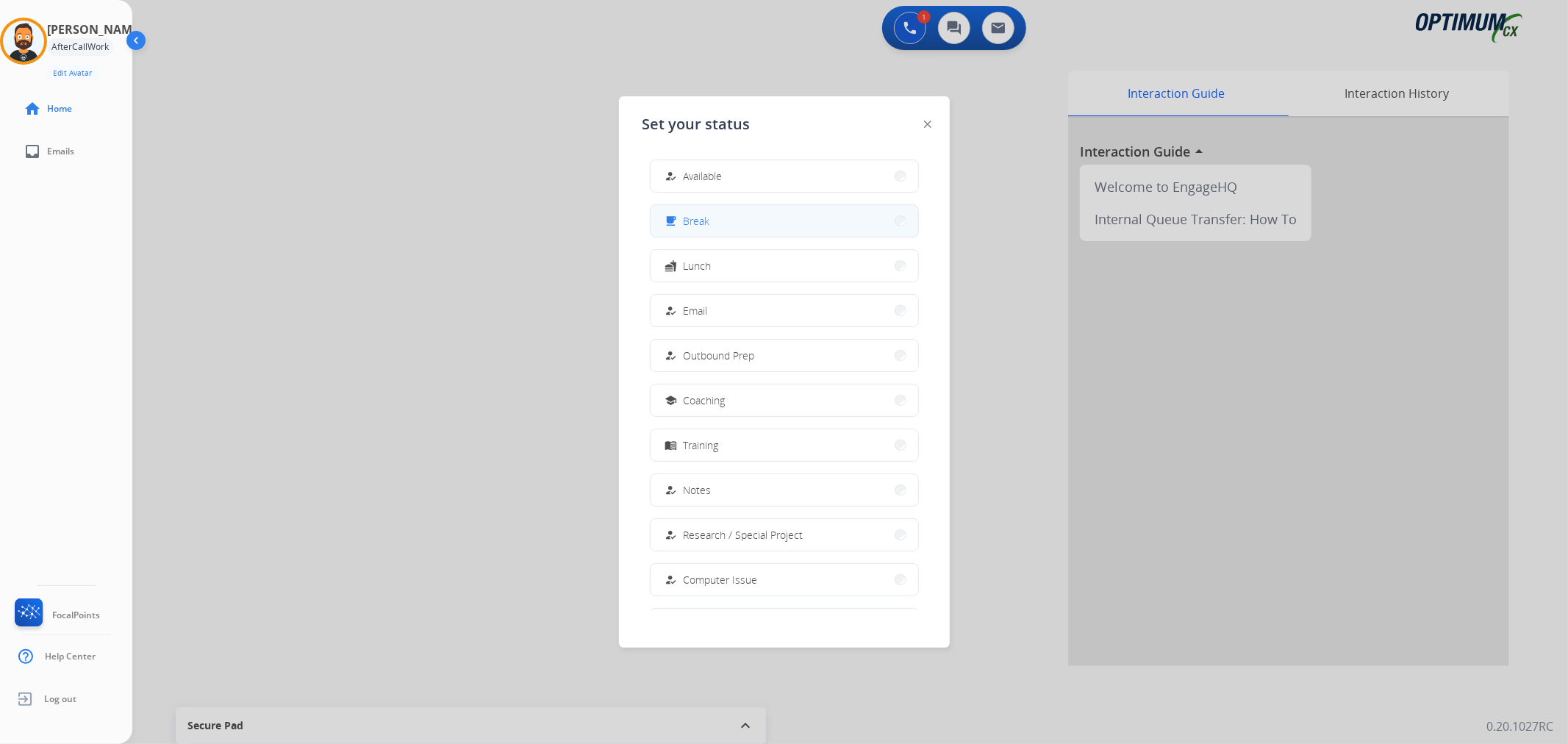
click at [746, 221] on button "free_breakfast Break" at bounding box center [784, 220] width 267 height 31
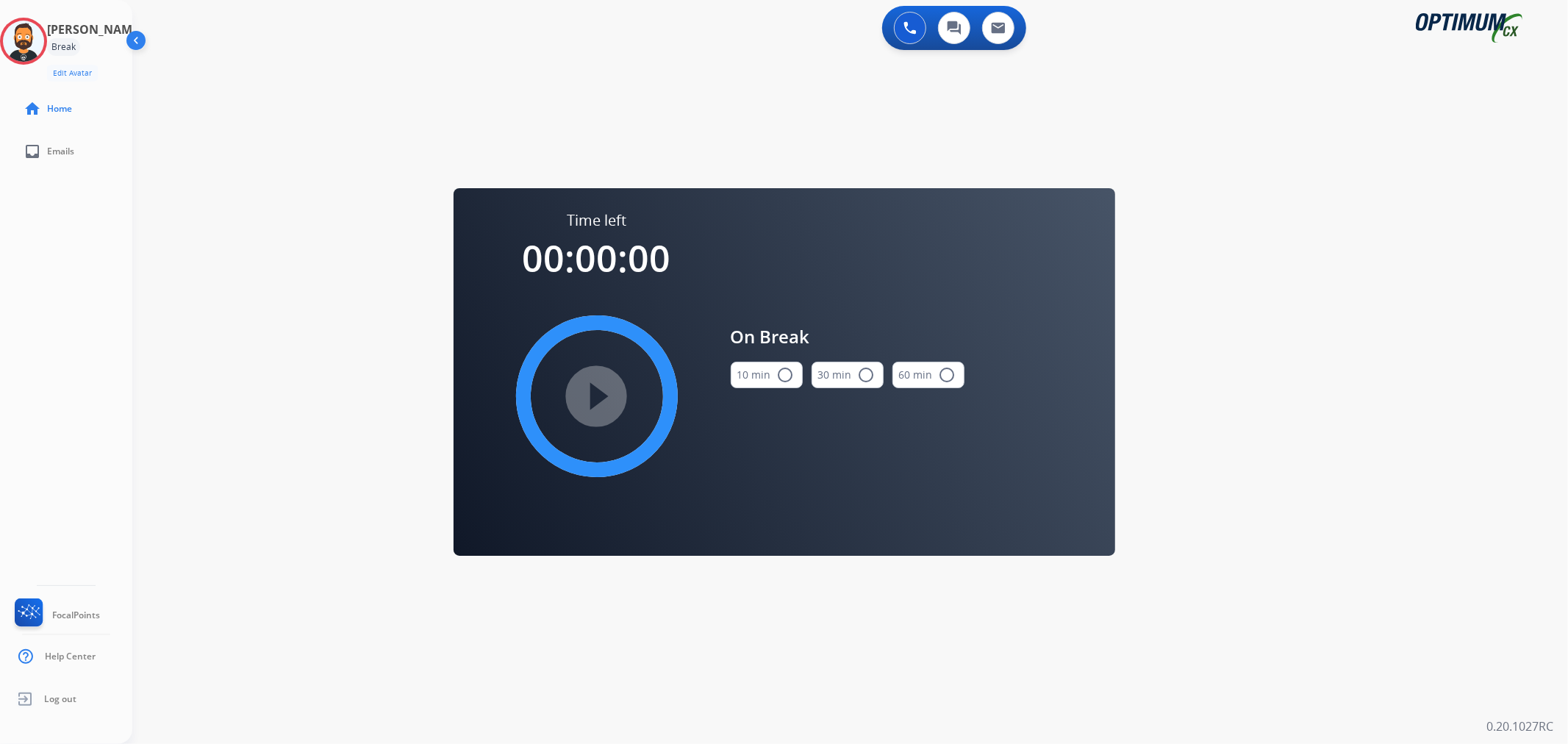
click at [769, 366] on button "10 min radio_button_unchecked" at bounding box center [767, 375] width 72 height 26
click at [605, 395] on mat-icon "play_circle_filled" at bounding box center [597, 396] width 17 height 17
click at [41, 28] on icon at bounding box center [24, 41] width 48 height 48
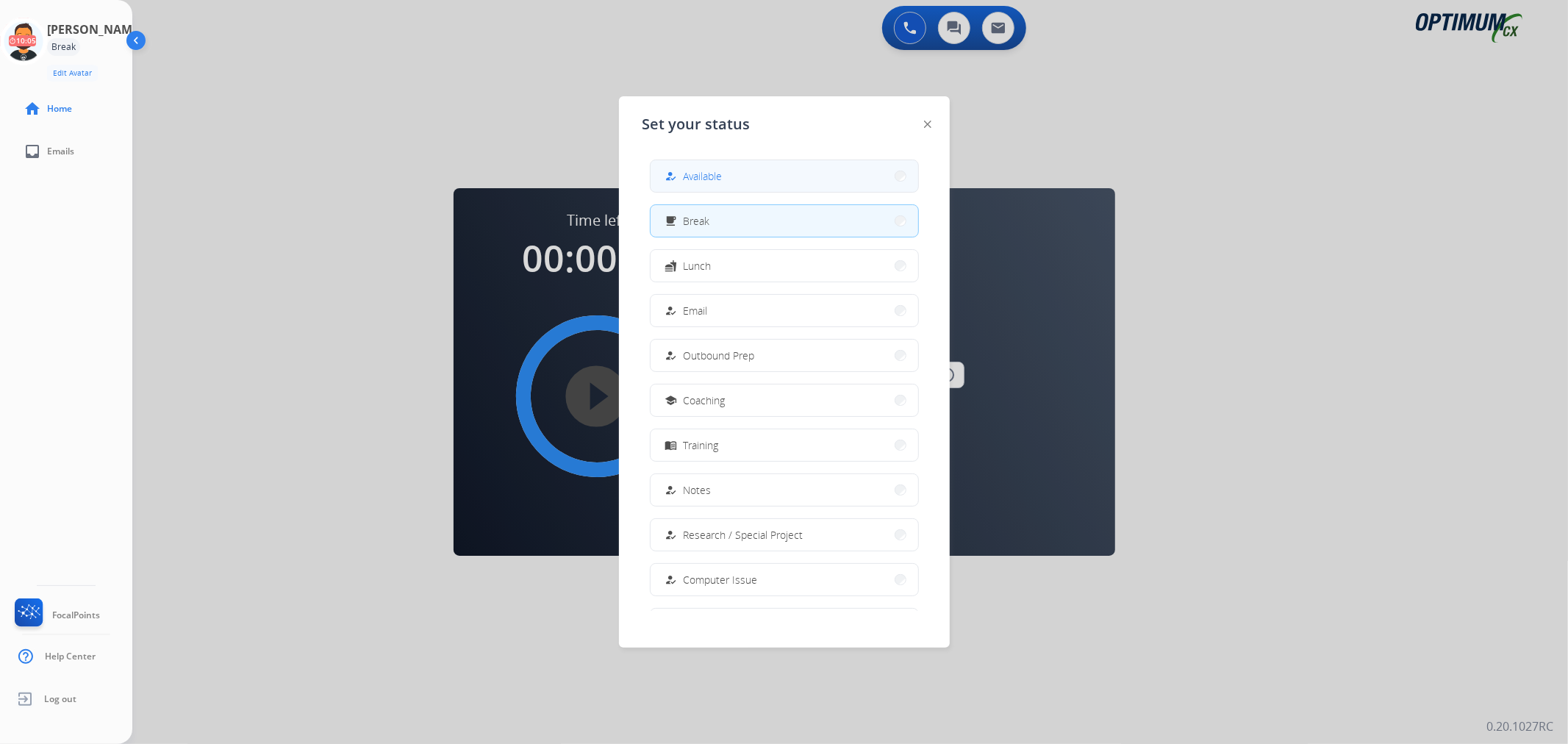
click at [678, 173] on div "how_to_reg" at bounding box center [672, 176] width 21 height 17
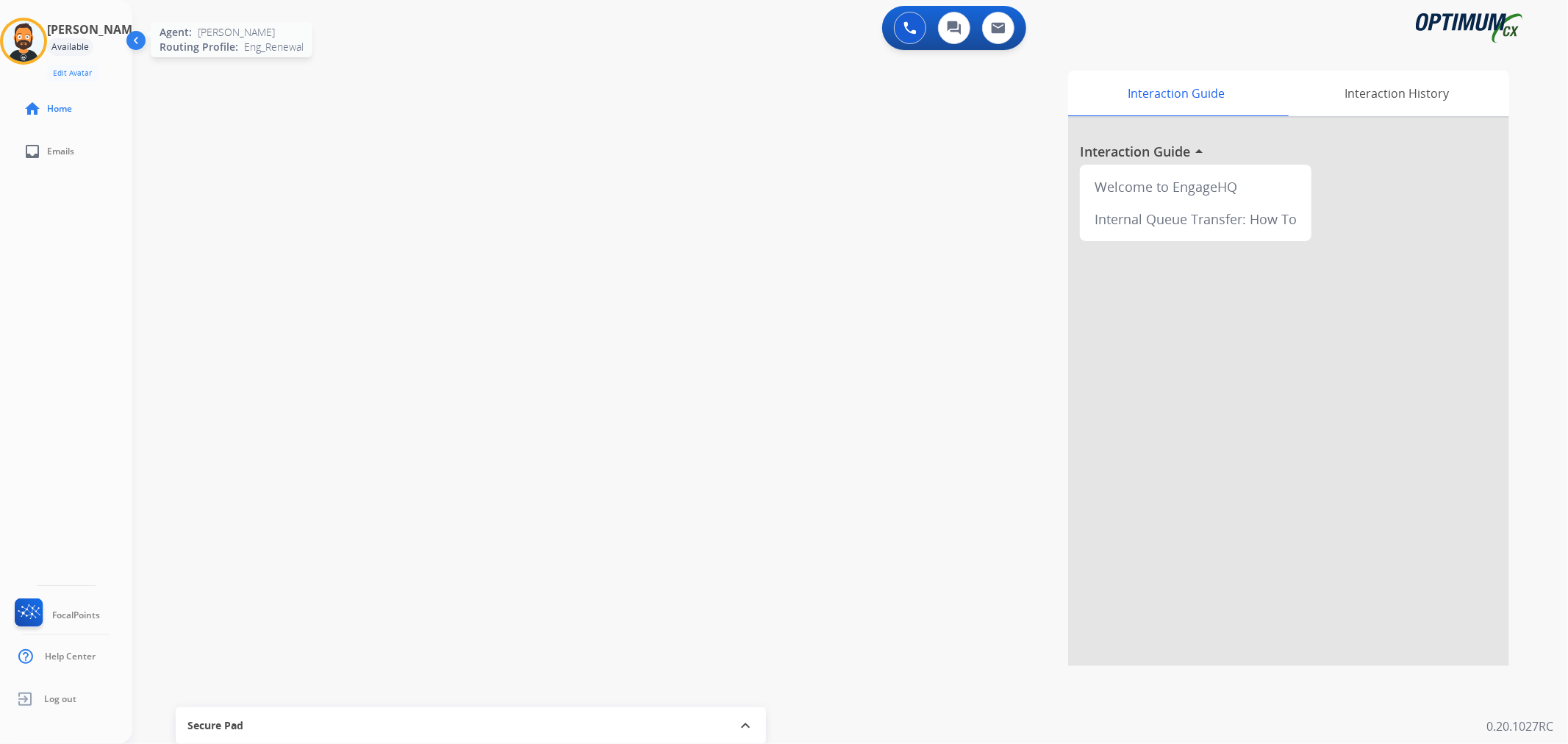
click at [23, 31] on img at bounding box center [23, 41] width 41 height 41
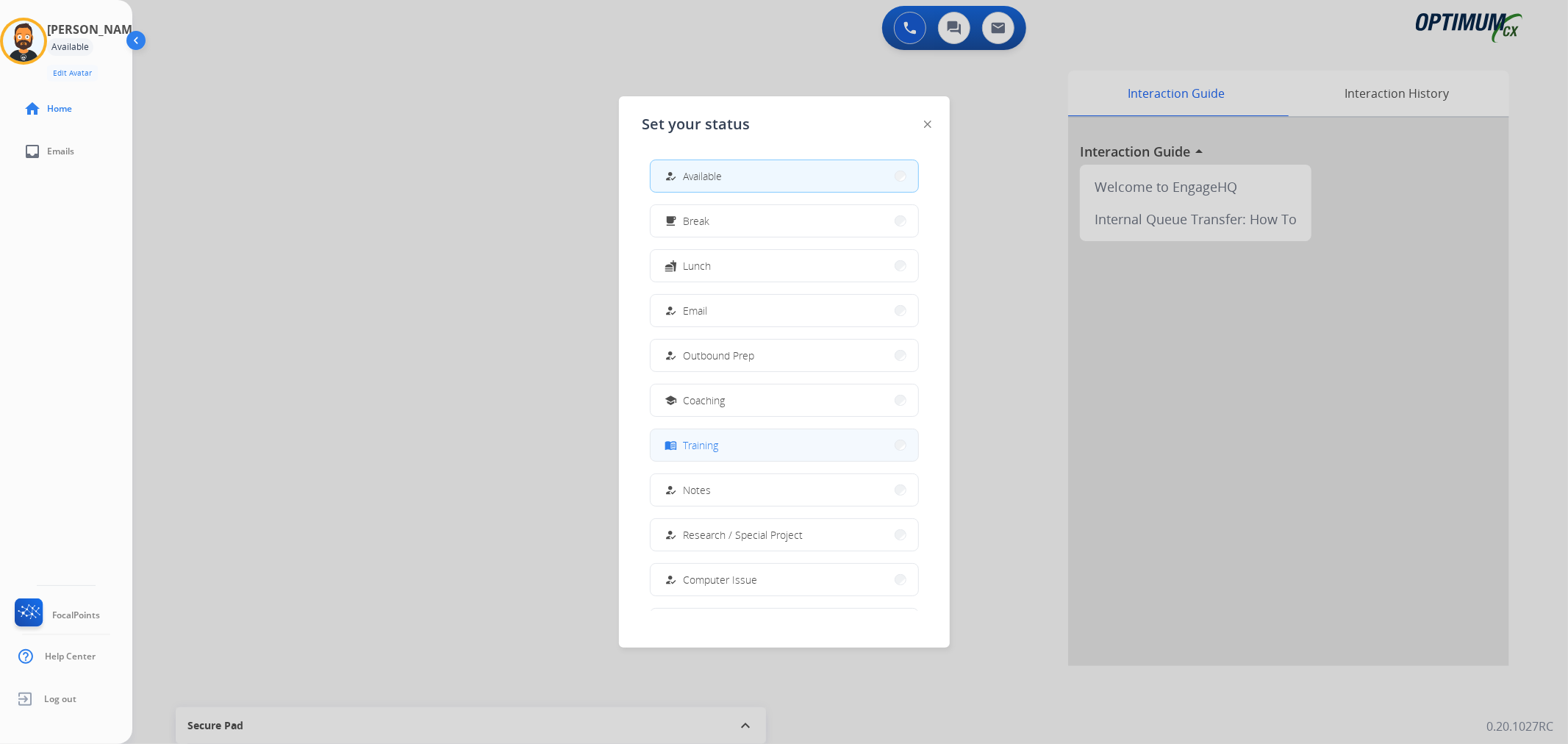
click at [719, 441] on span "Training" at bounding box center [701, 445] width 36 height 16
